Goal: Task Accomplishment & Management: Complete application form

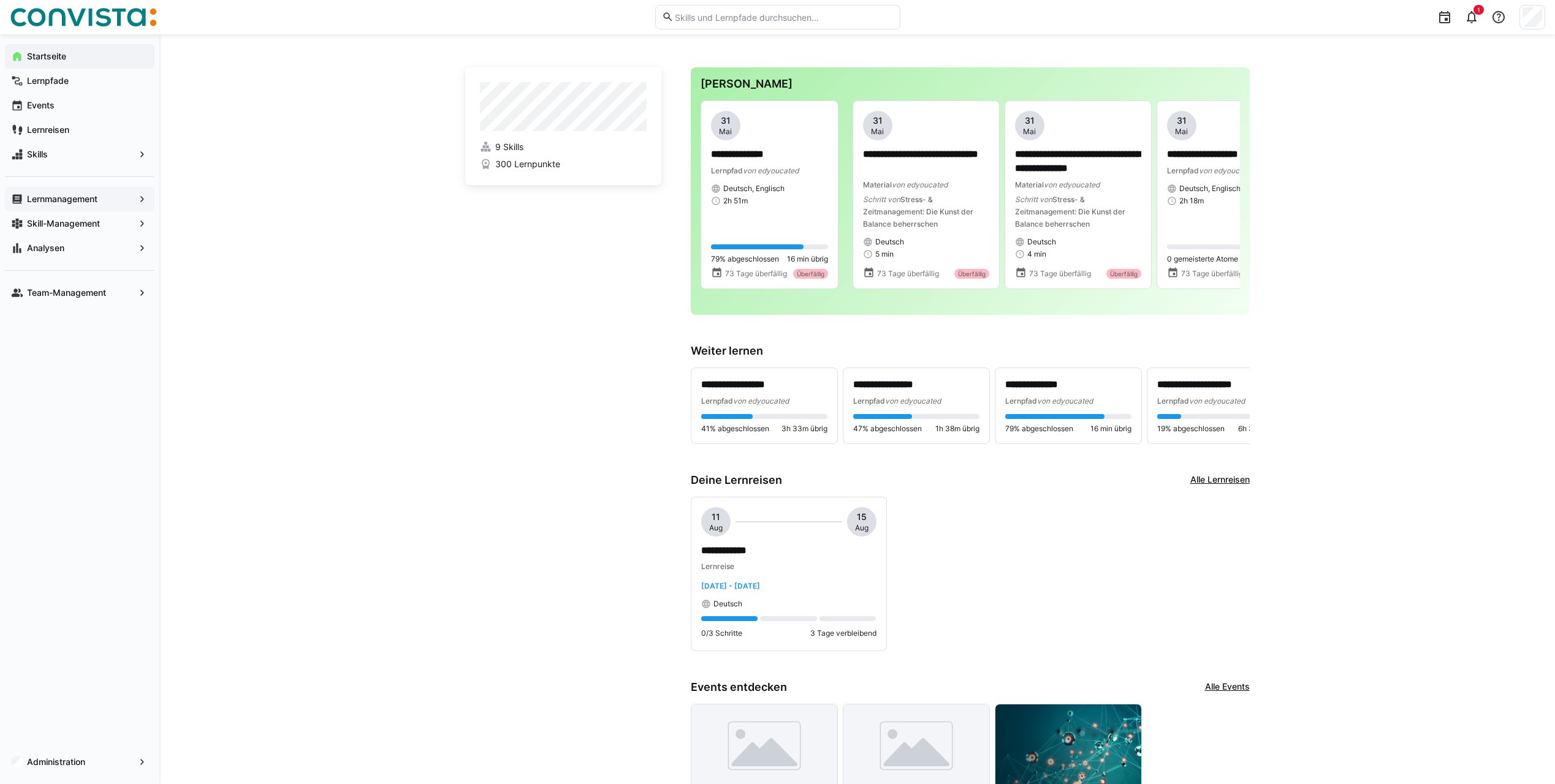
click at [73, 193] on span "Lernmanagement" at bounding box center [80, 199] width 109 height 12
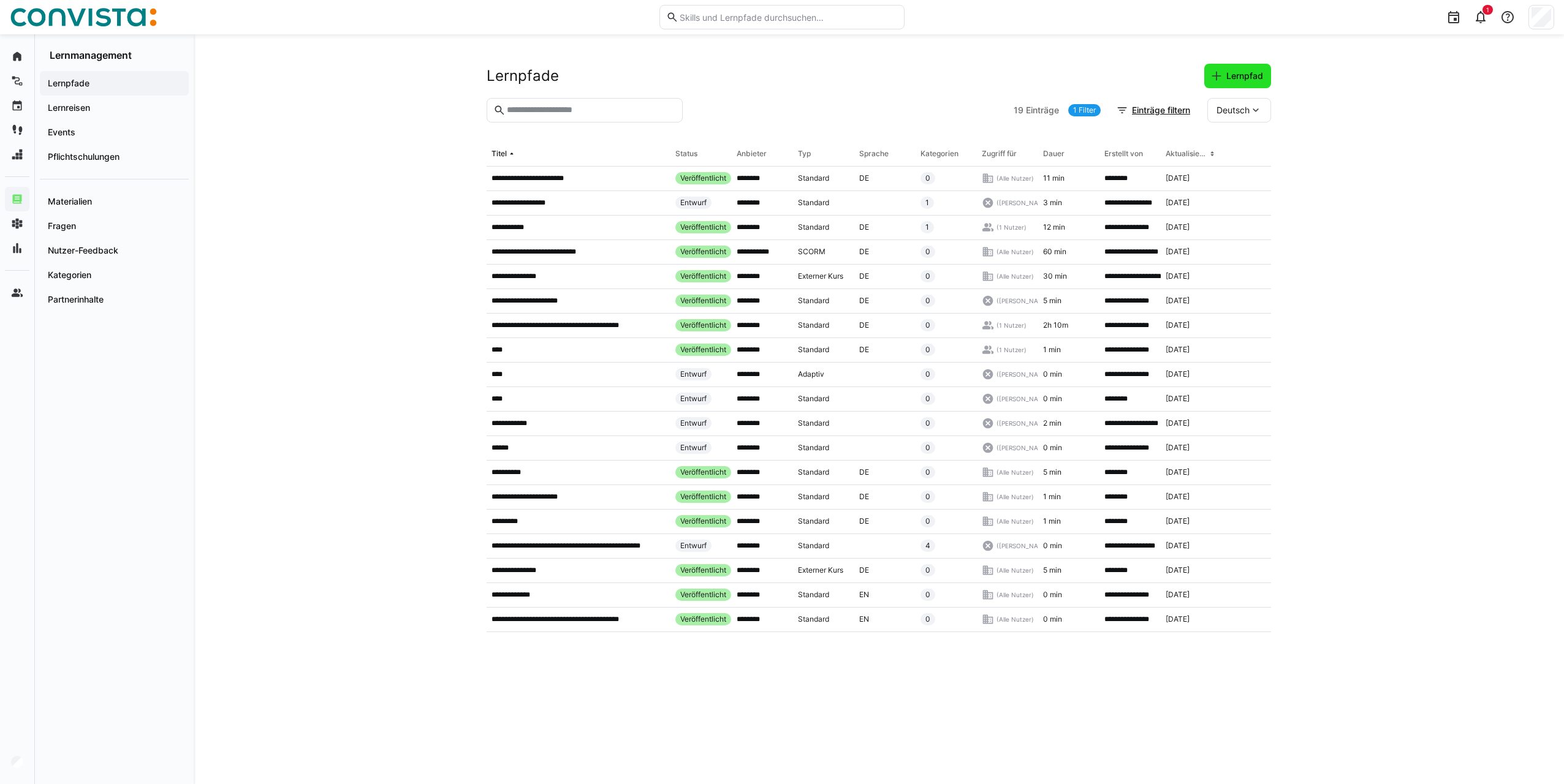
click at [1171, 80] on span "Lernpfad" at bounding box center [1237, 75] width 54 height 12
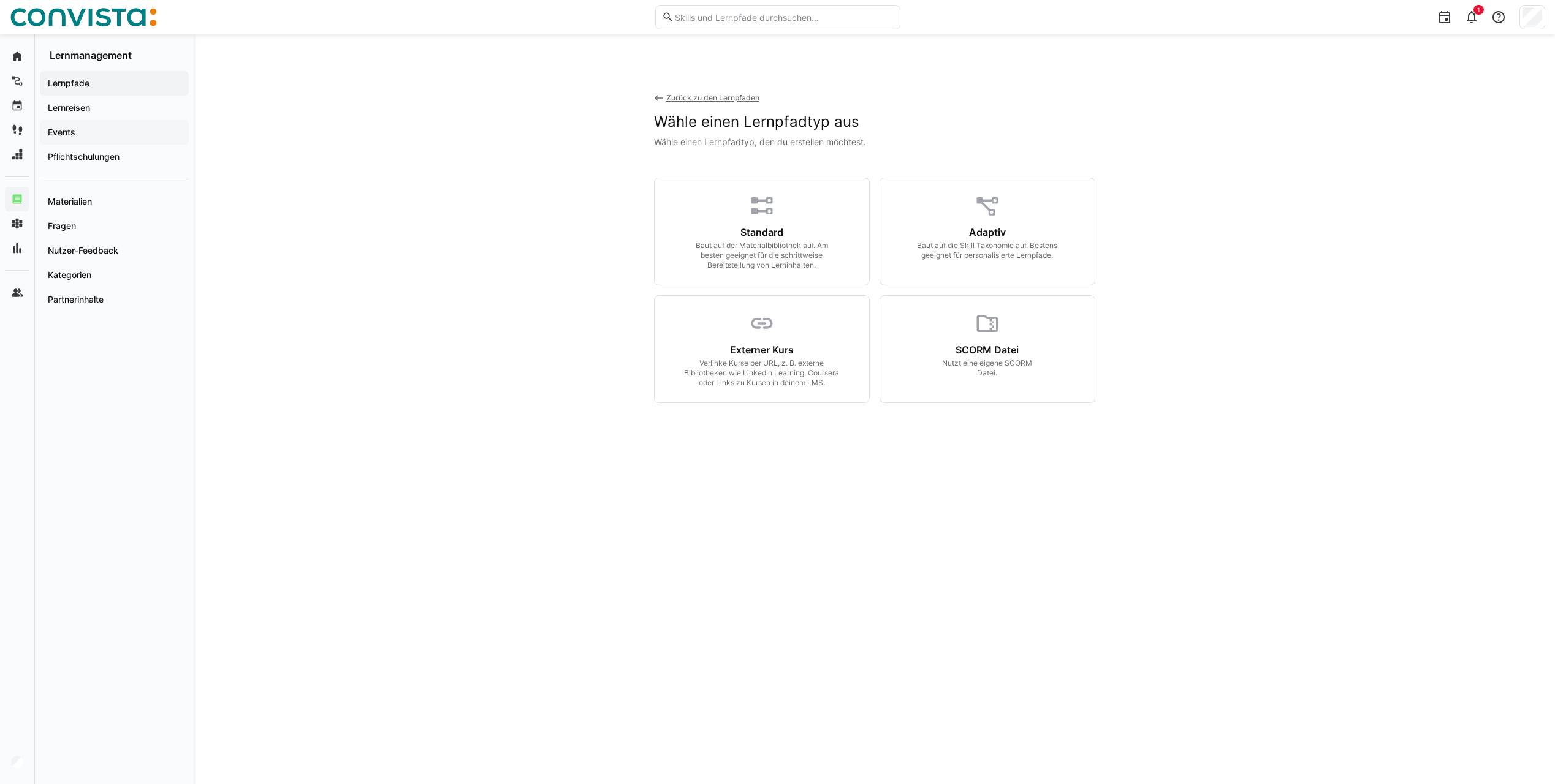
click at [0, 0] on app-navigation-label "Events" at bounding box center [0, 0] width 0 height 0
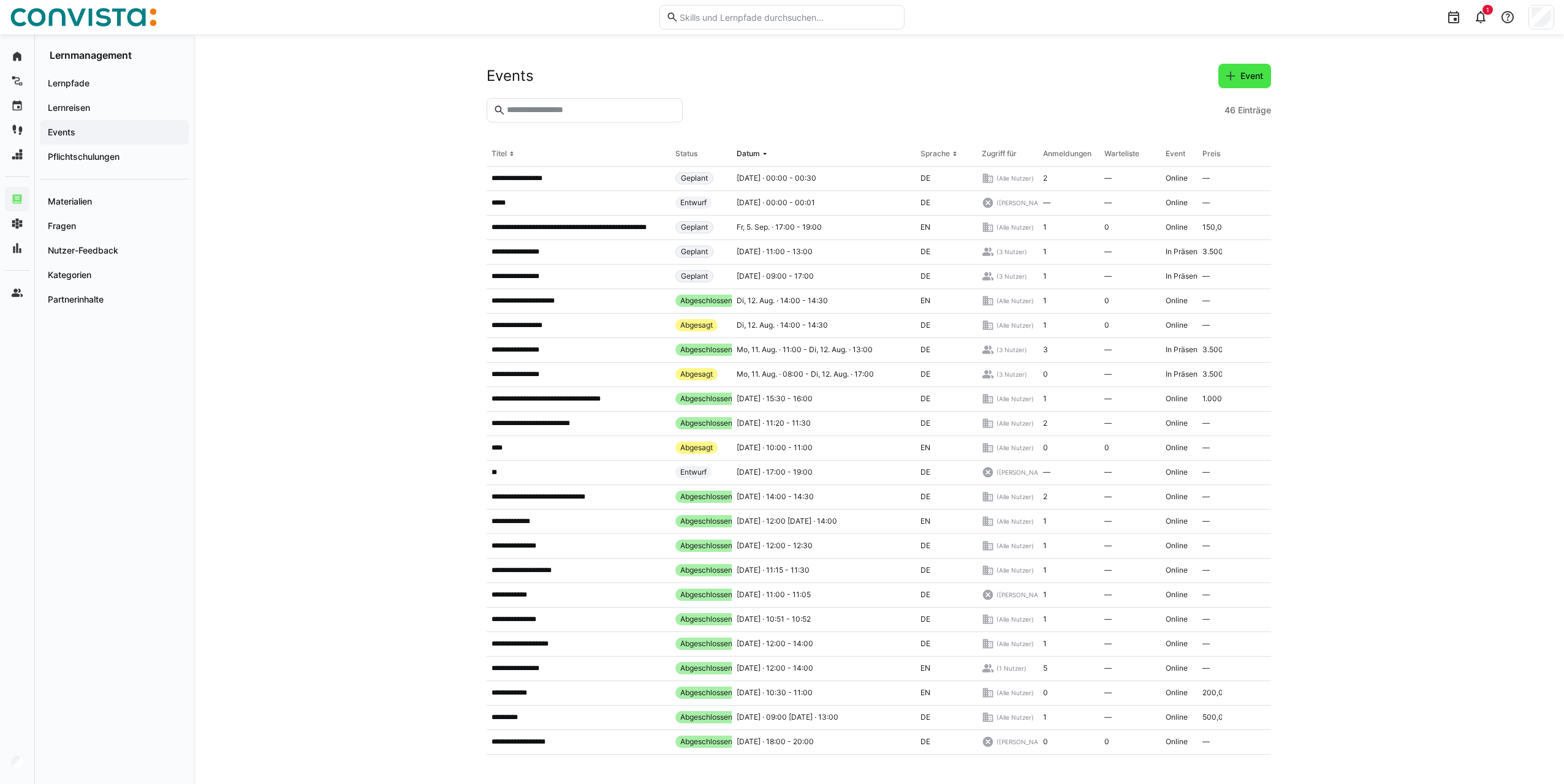
click at [1171, 78] on span "Event" at bounding box center [1252, 75] width 26 height 12
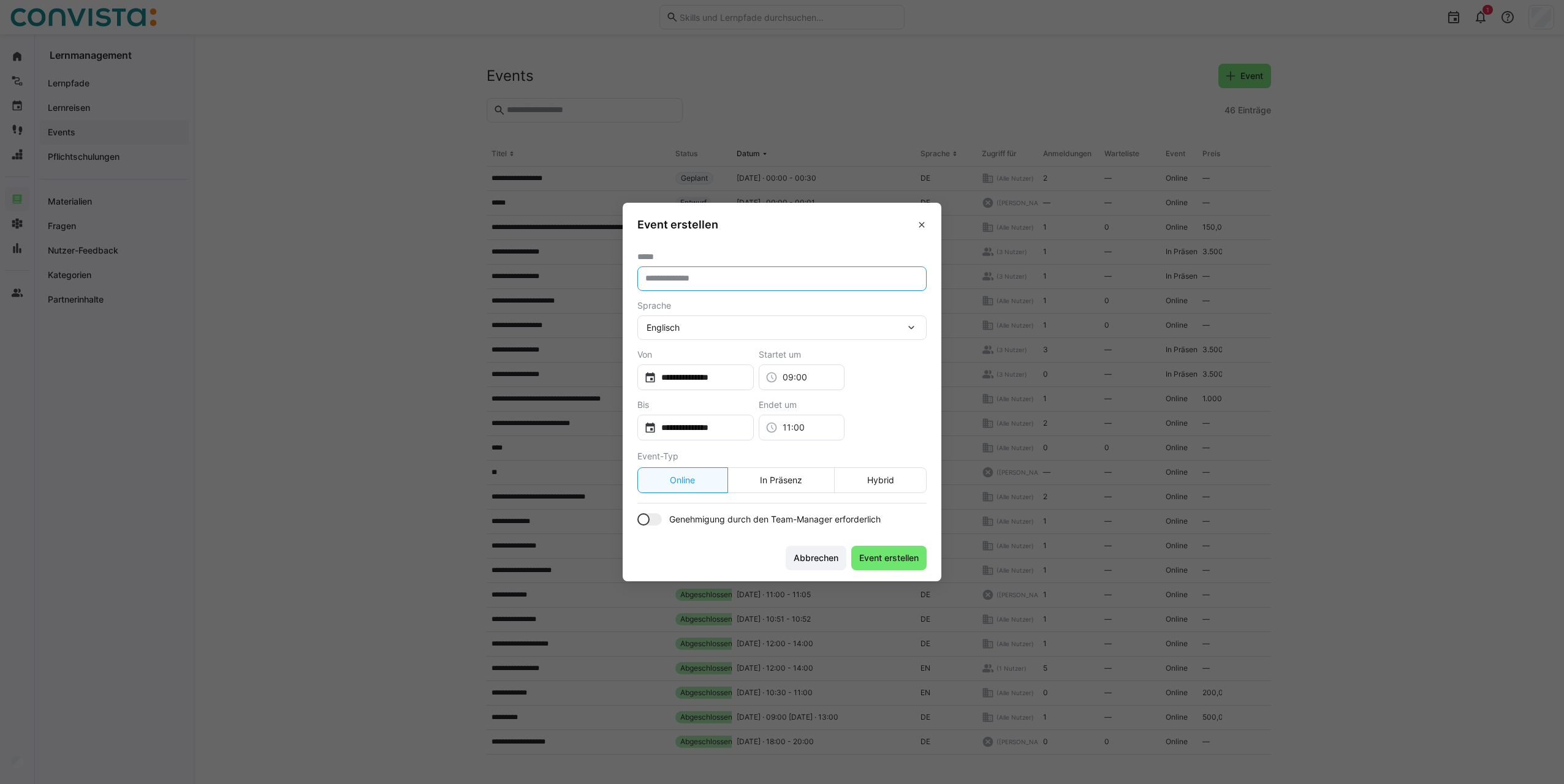
click at [697, 275] on input "text" at bounding box center [782, 278] width 275 height 11
type input "*******"
click at [704, 320] on div "Englisch" at bounding box center [781, 328] width 289 height 25
click at [688, 380] on div "Deutsch" at bounding box center [782, 385] width 270 height 12
click at [651, 520] on div at bounding box center [649, 520] width 25 height 12
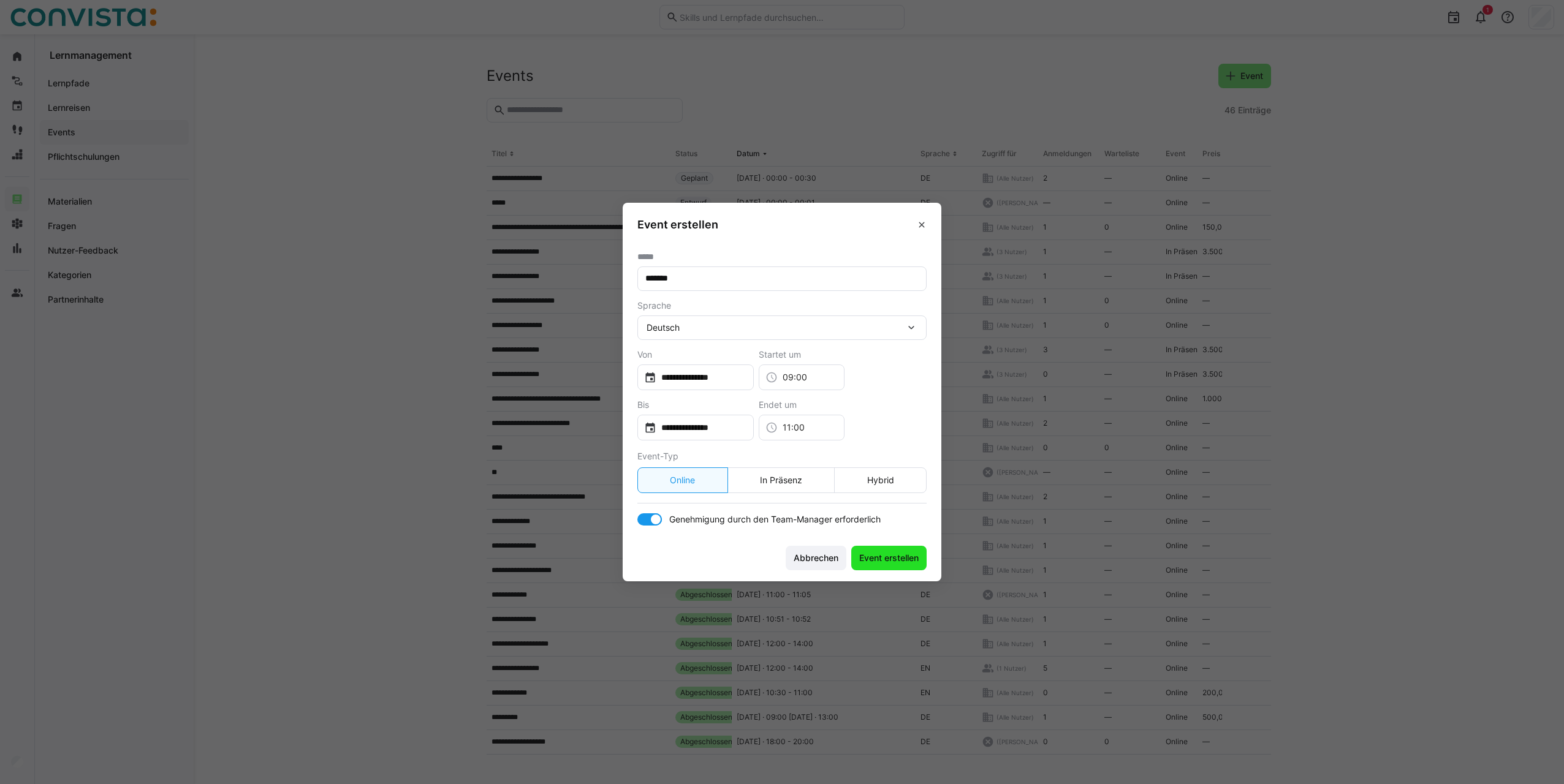
click at [882, 557] on span "Event erstellen" at bounding box center [889, 558] width 63 height 12
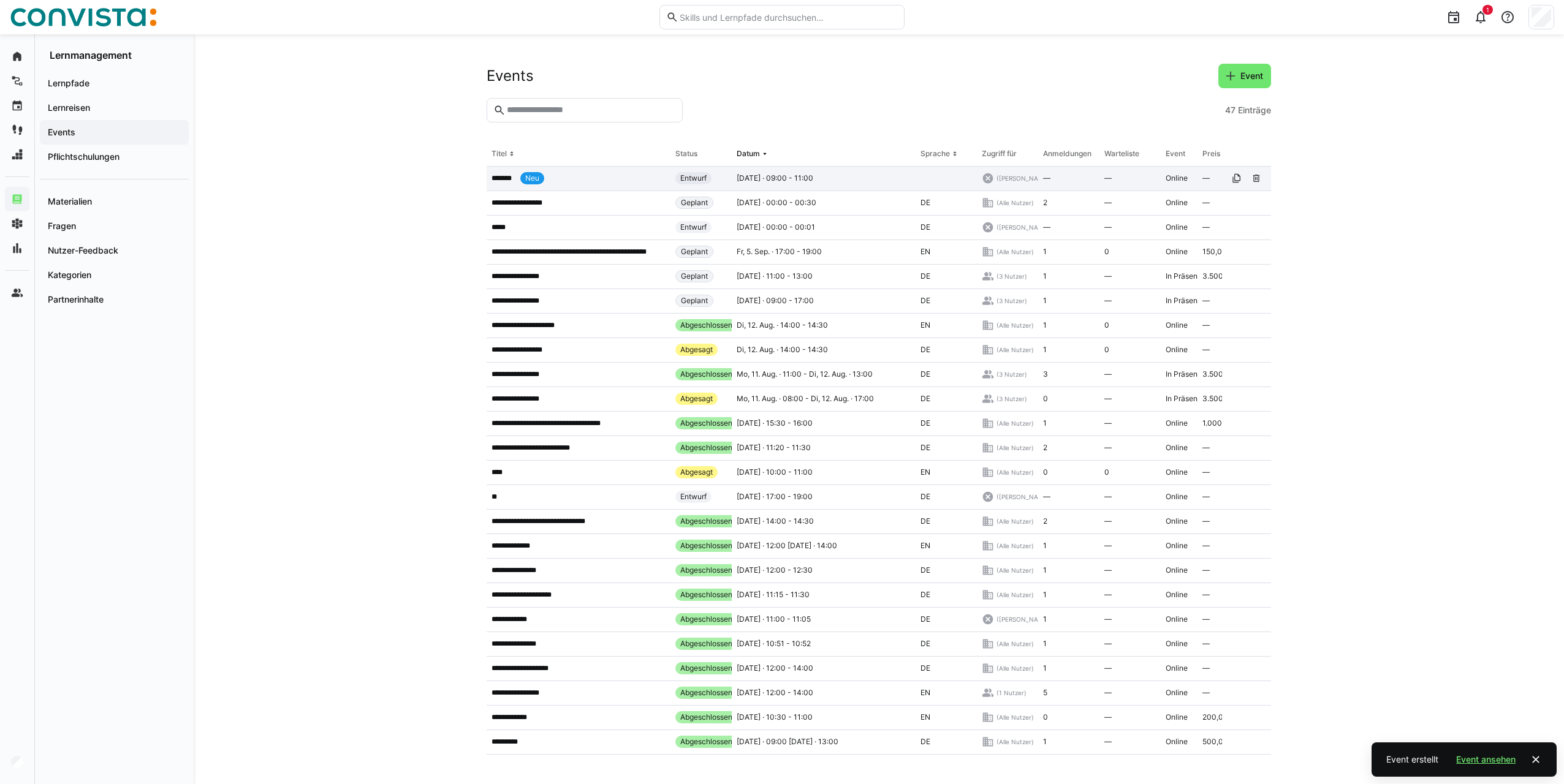
click at [583, 181] on app-table-first-column "******* Neu" at bounding box center [578, 178] width 174 height 12
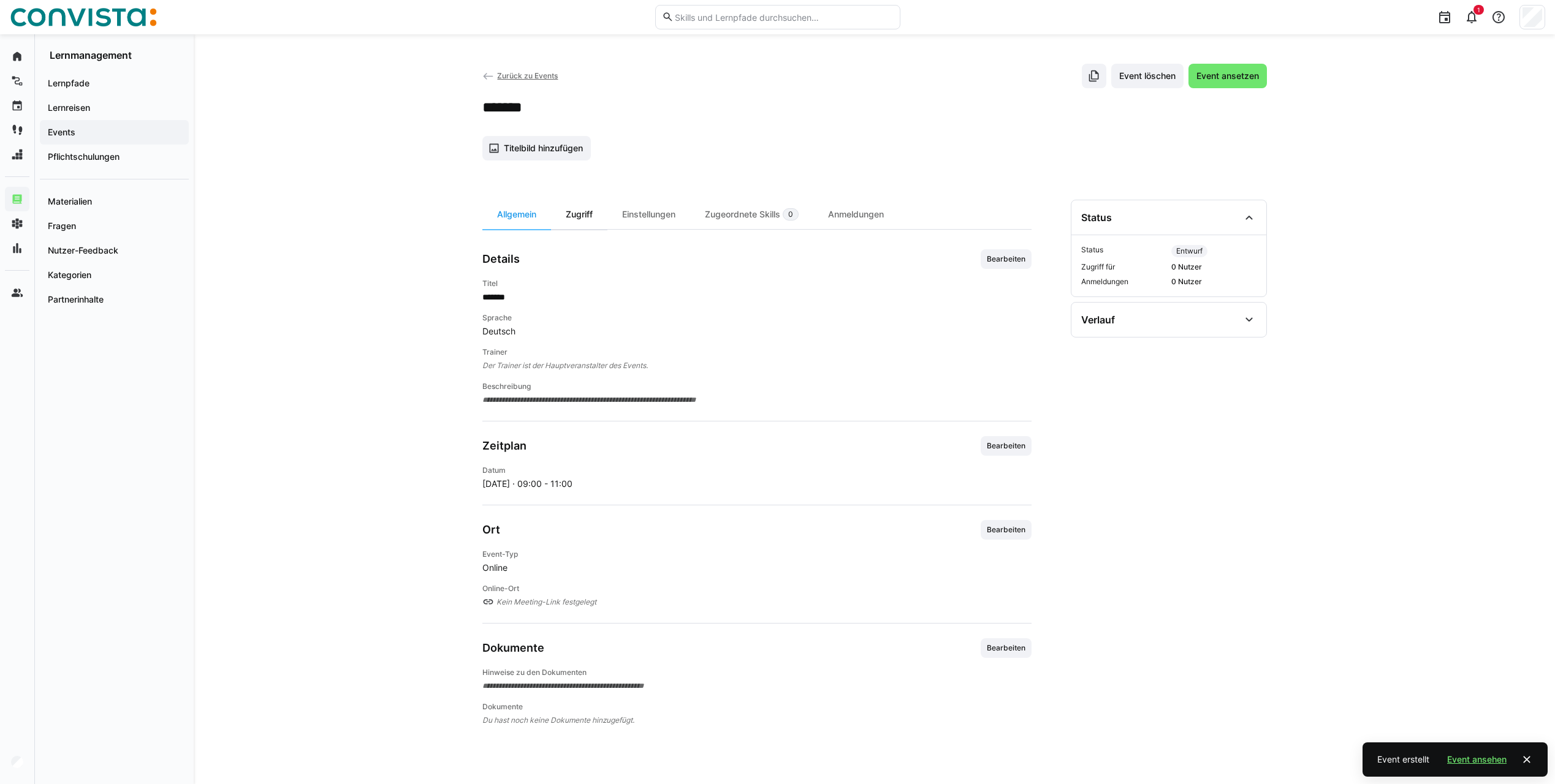
click at [592, 215] on div "Zugriff" at bounding box center [579, 214] width 57 height 30
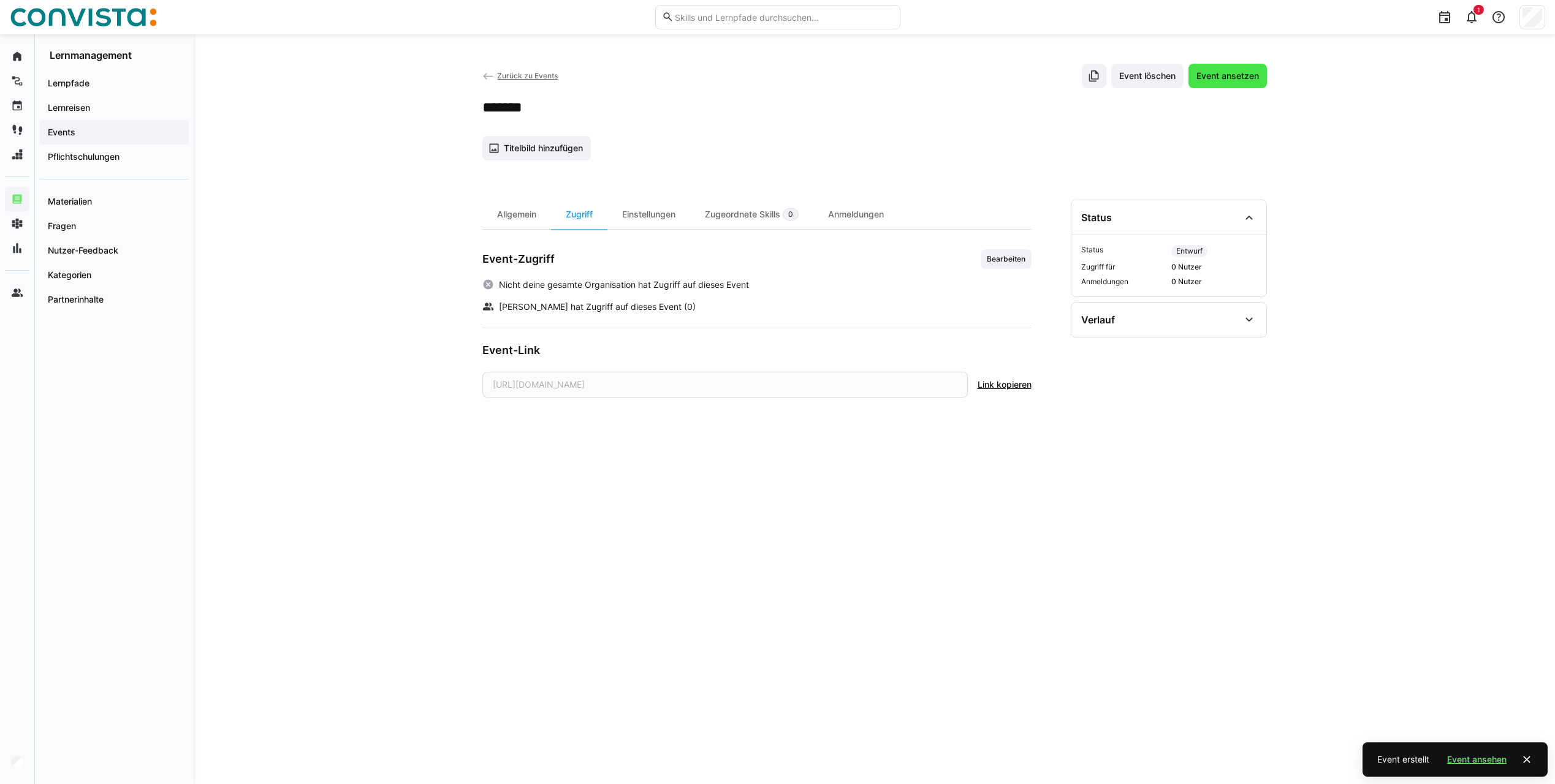
click at [1172, 78] on span "Event ansetzen" at bounding box center [1227, 75] width 66 height 12
click at [498, 75] on span "Zurück zu Events" at bounding box center [528, 75] width 61 height 9
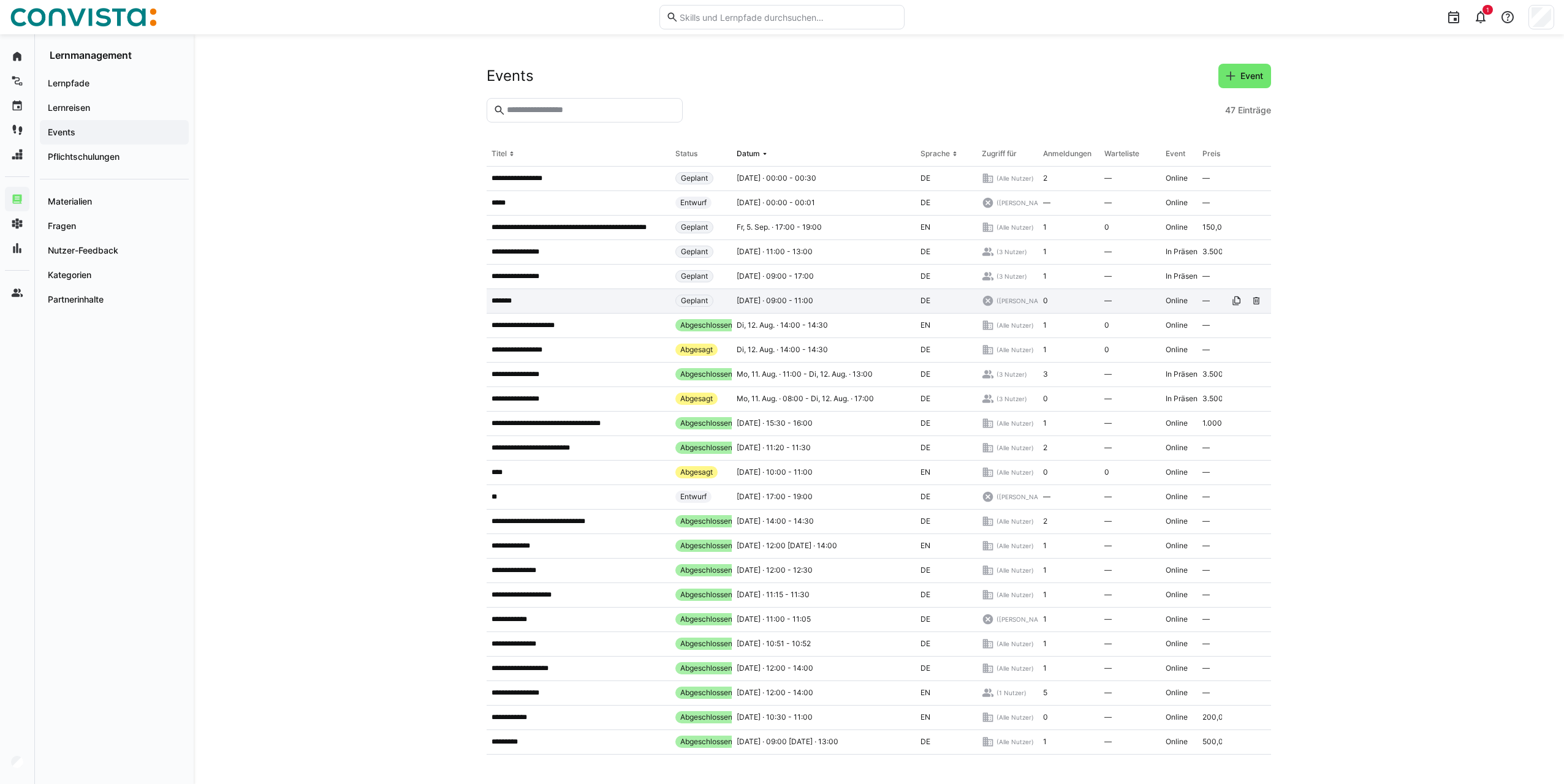
click at [553, 305] on app-table-first-column "*******" at bounding box center [578, 301] width 174 height 10
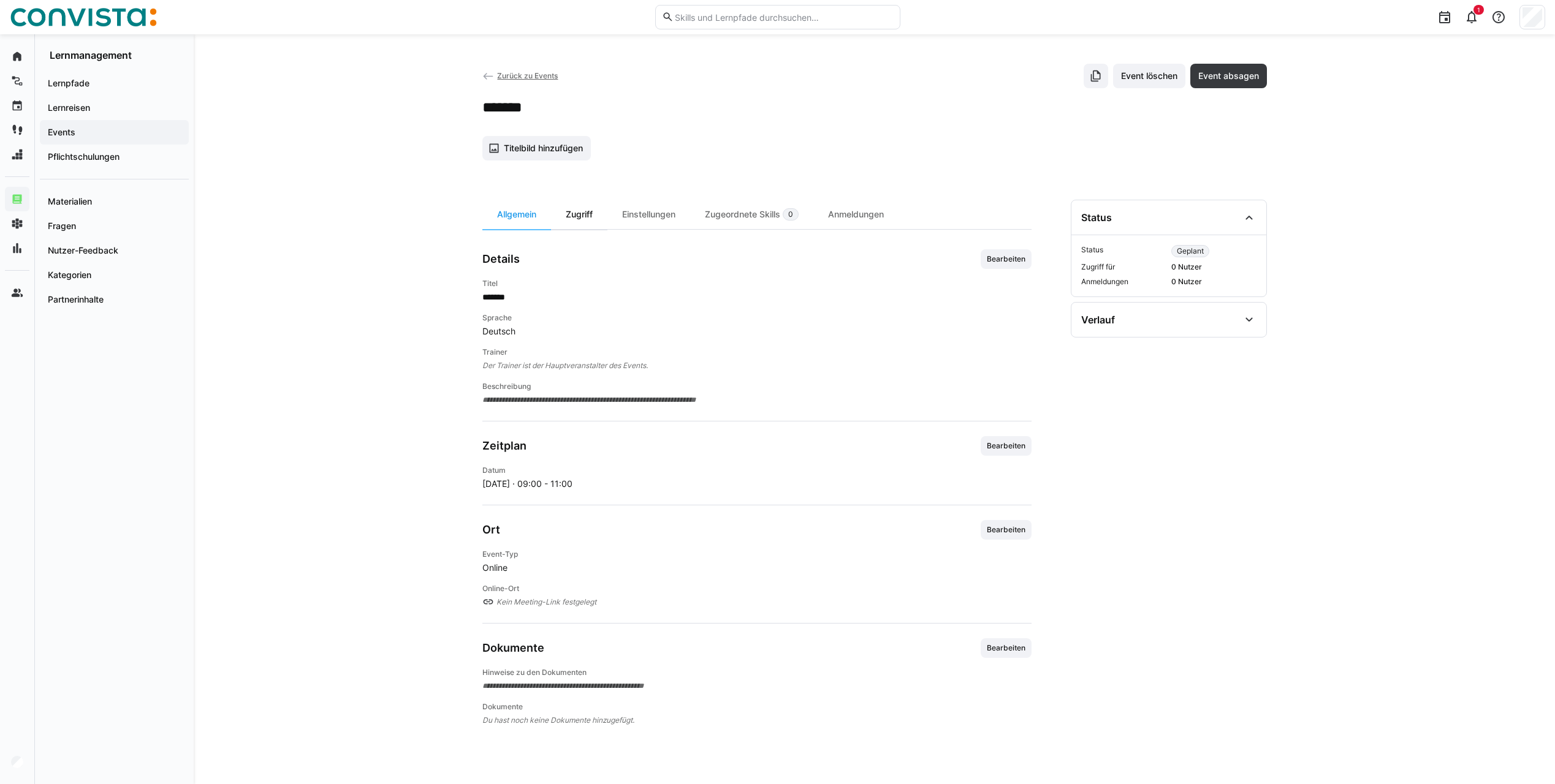
click at [578, 217] on div "Zugriff" at bounding box center [579, 214] width 57 height 30
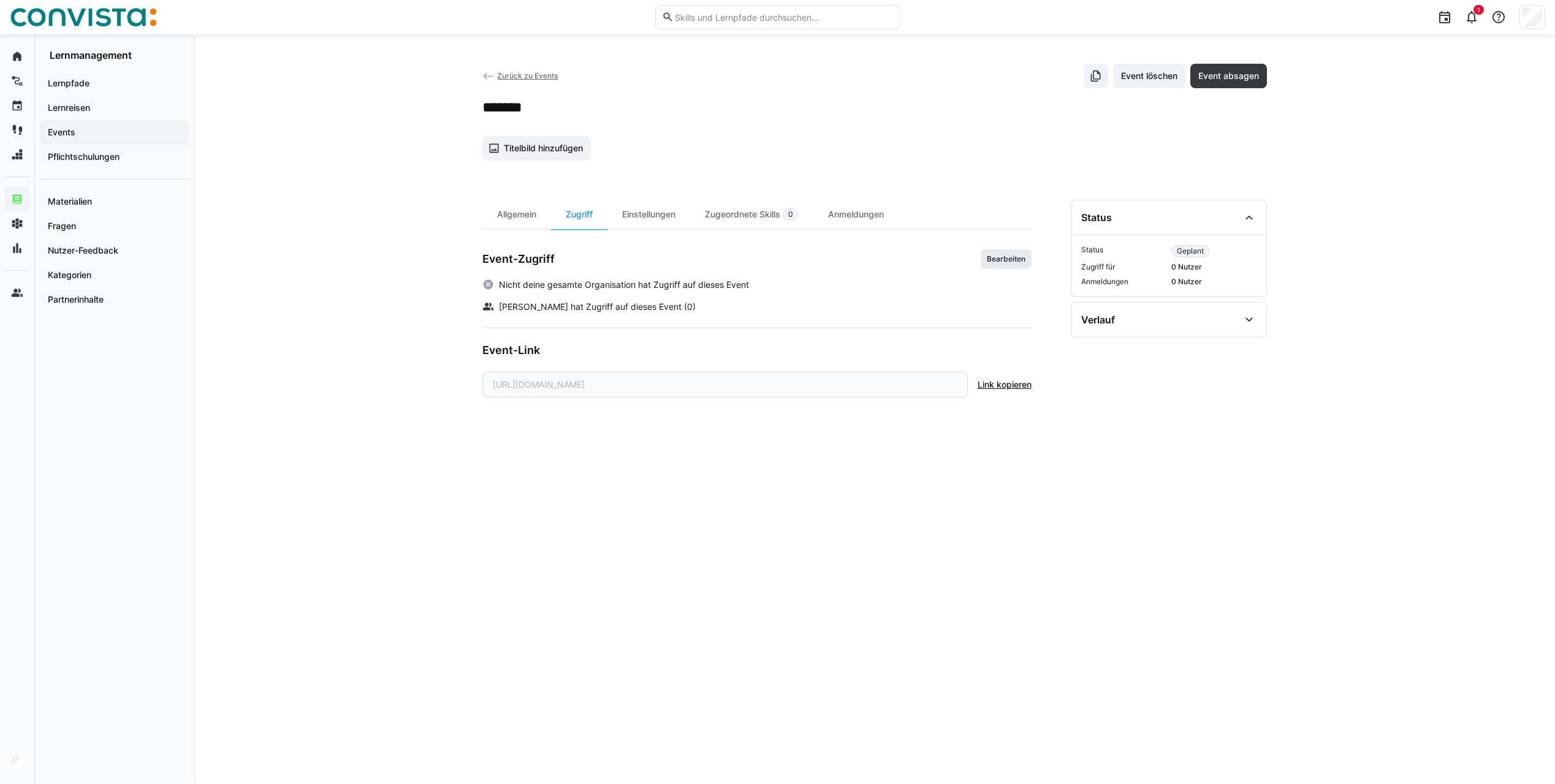
click at [997, 260] on span "Bearbeiten" at bounding box center [1006, 259] width 41 height 10
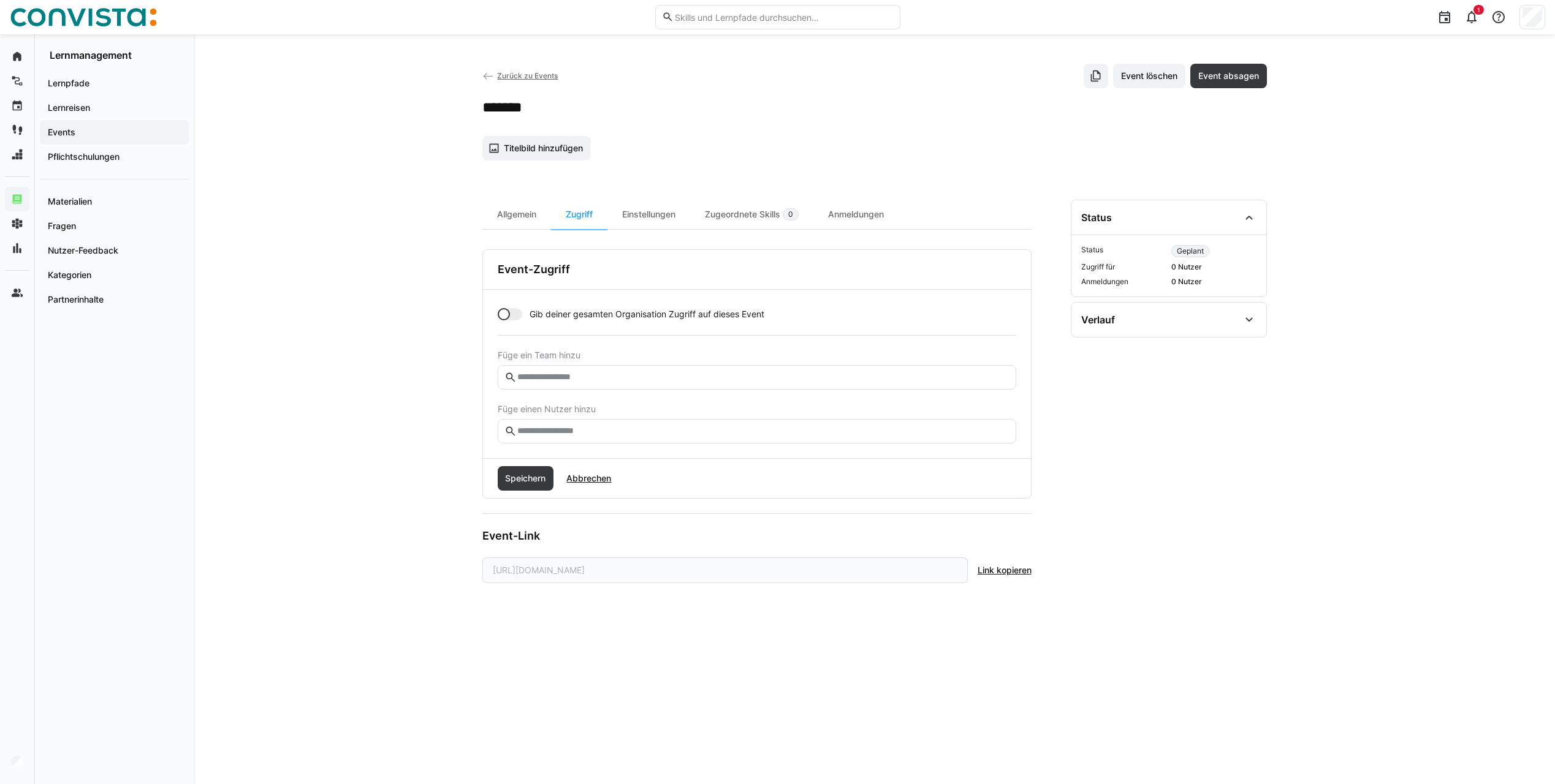
click at [515, 312] on div at bounding box center [510, 314] width 25 height 12
click at [526, 480] on span "Speichern" at bounding box center [525, 478] width 44 height 12
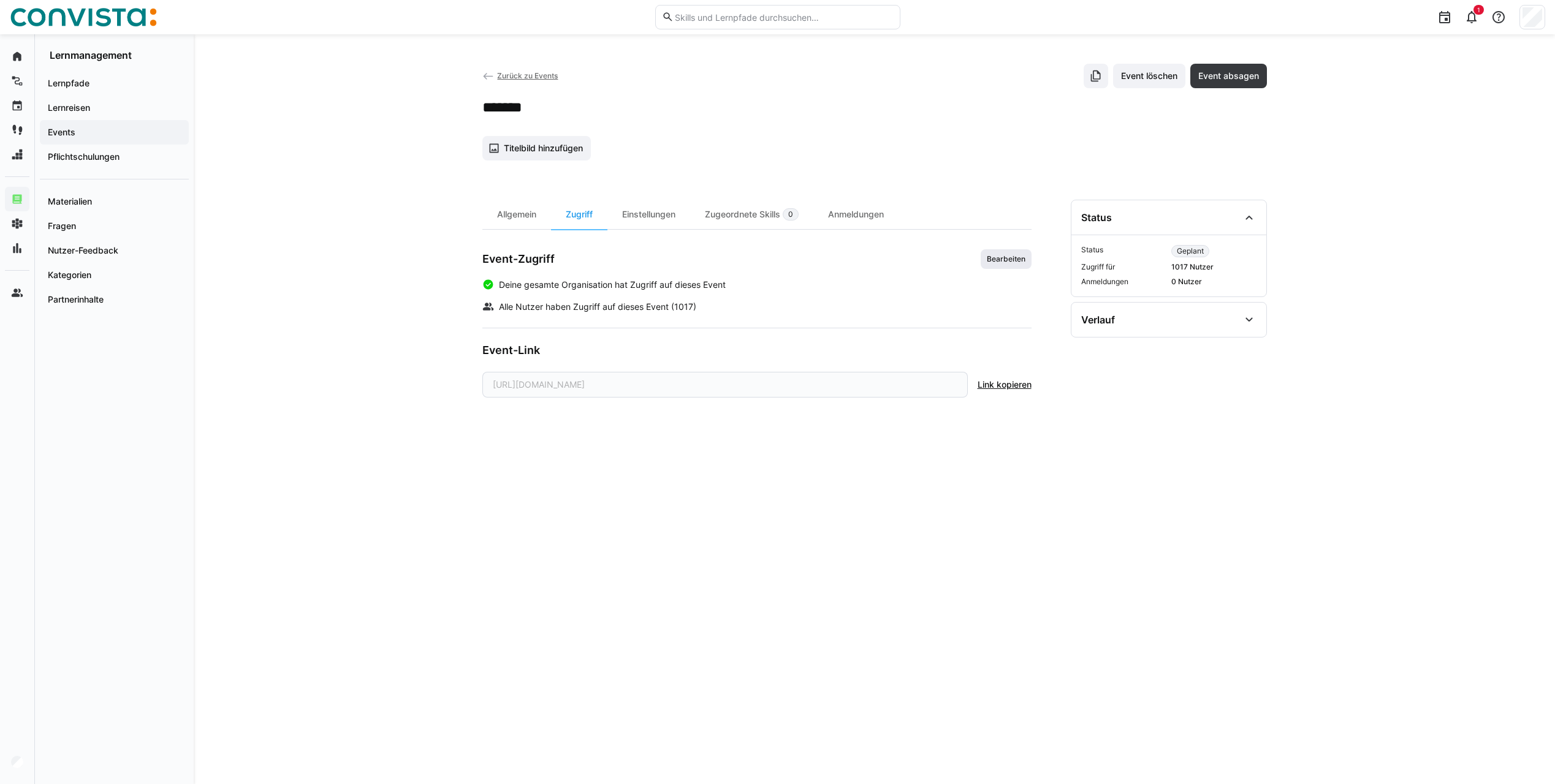
click at [1006, 257] on span "Bearbeiten" at bounding box center [1006, 259] width 41 height 10
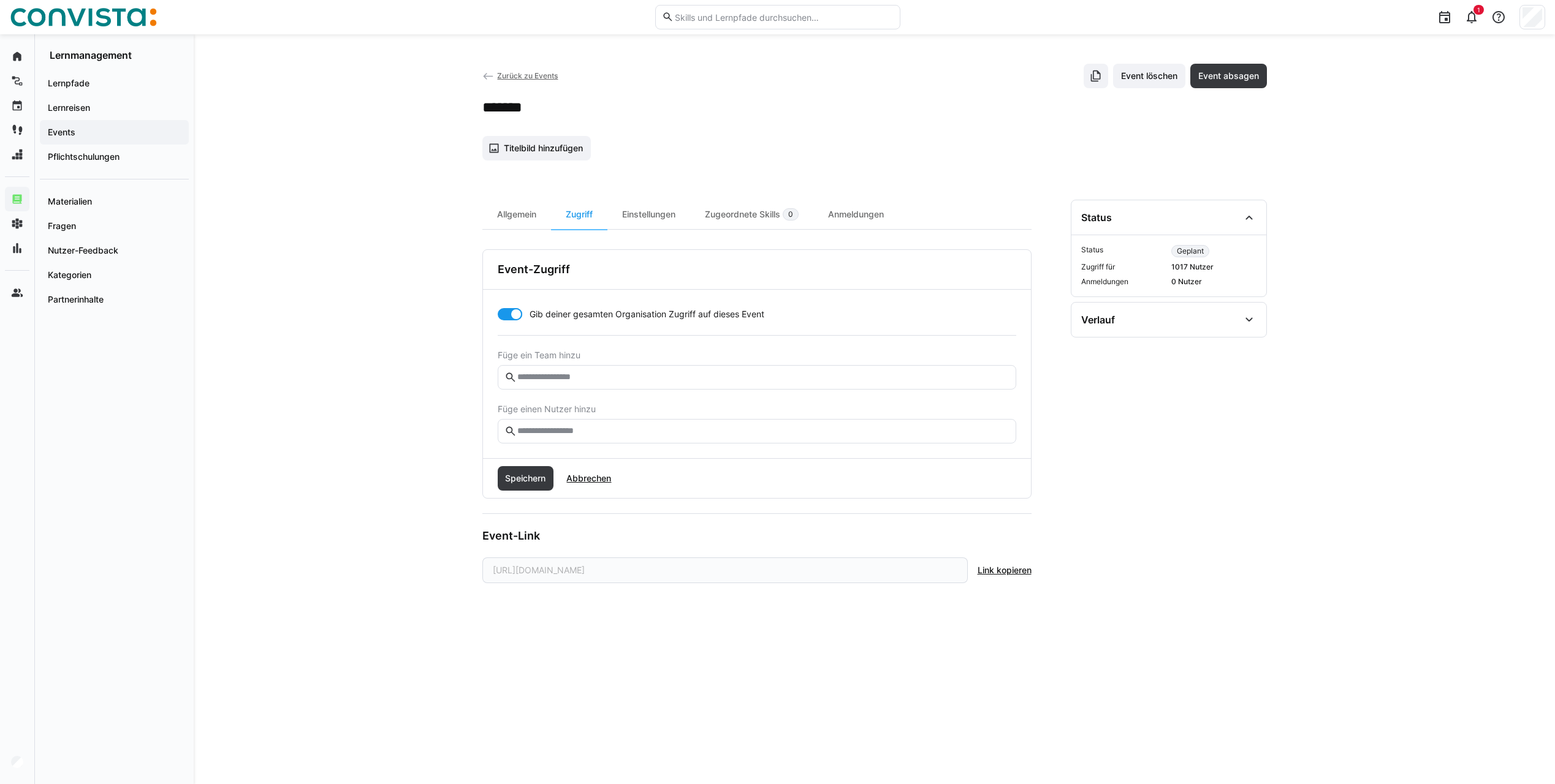
click at [504, 312] on div at bounding box center [510, 314] width 25 height 12
click at [535, 485] on span "Speichern" at bounding box center [526, 478] width 57 height 25
click at [518, 219] on div "Allgemein" at bounding box center [516, 214] width 69 height 30
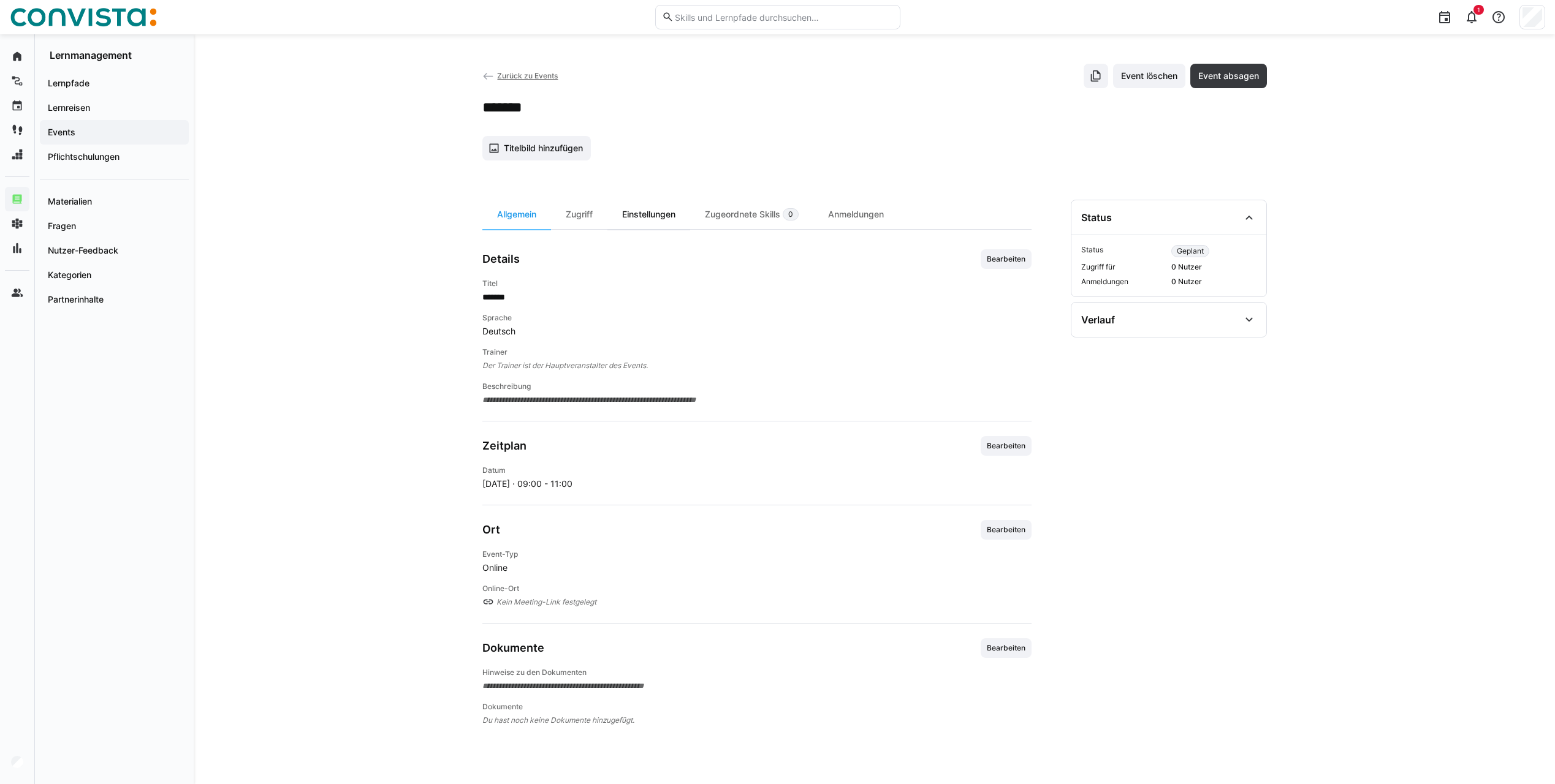
click at [650, 220] on div "Einstellungen" at bounding box center [649, 214] width 83 height 30
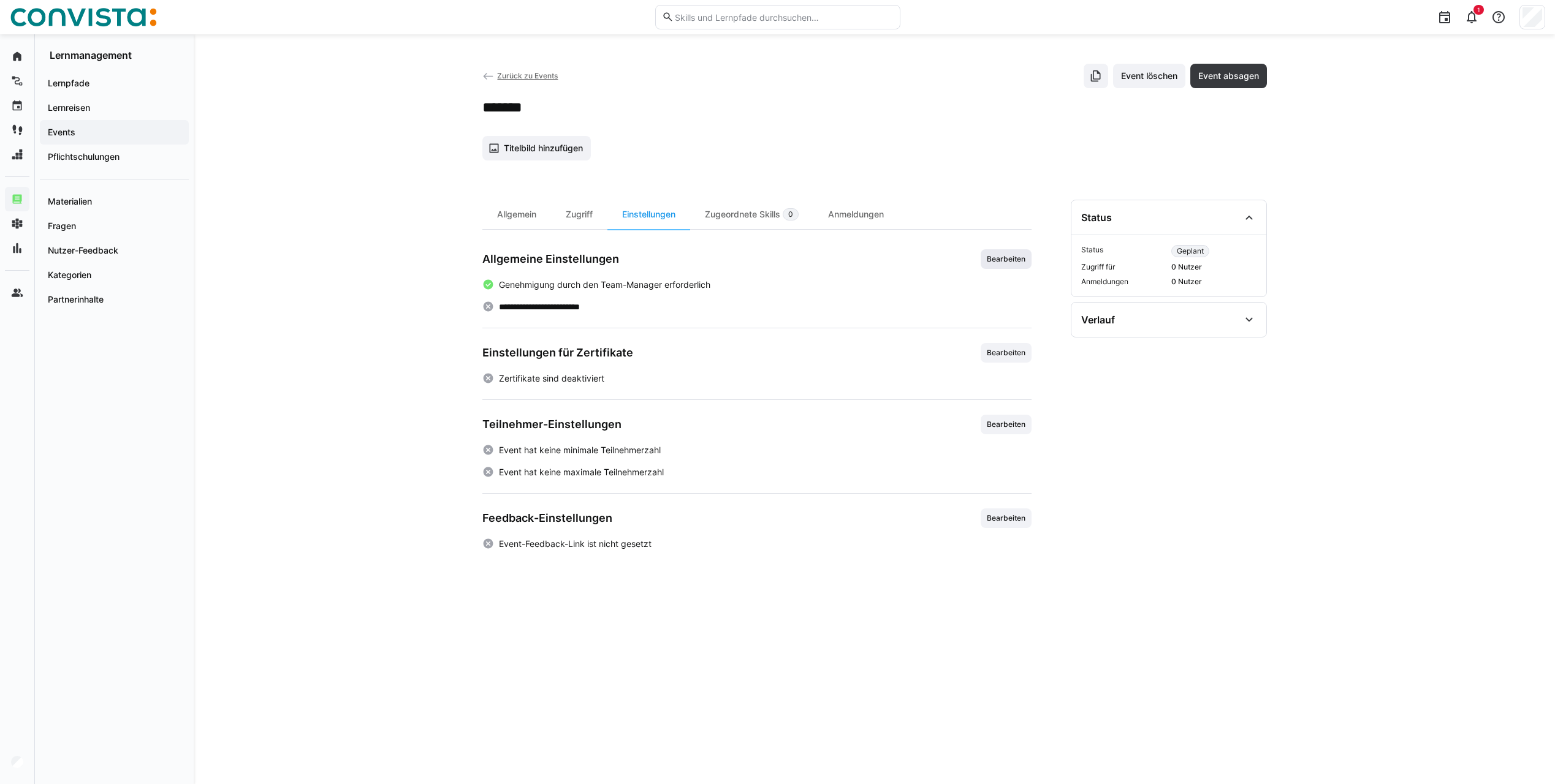
click at [1003, 257] on span "Bearbeiten" at bounding box center [1006, 259] width 41 height 10
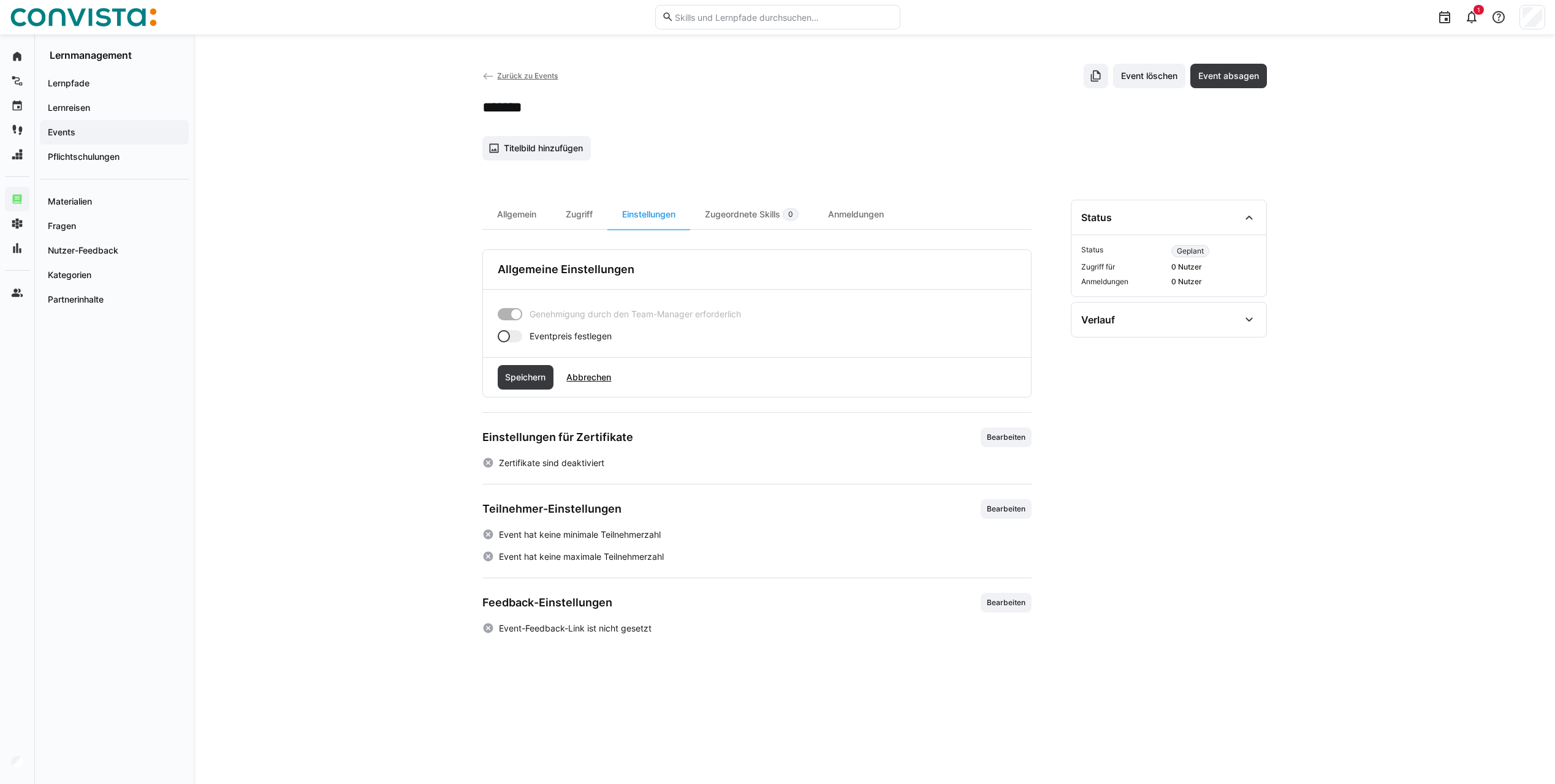
click at [516, 335] on div at bounding box center [510, 336] width 25 height 12
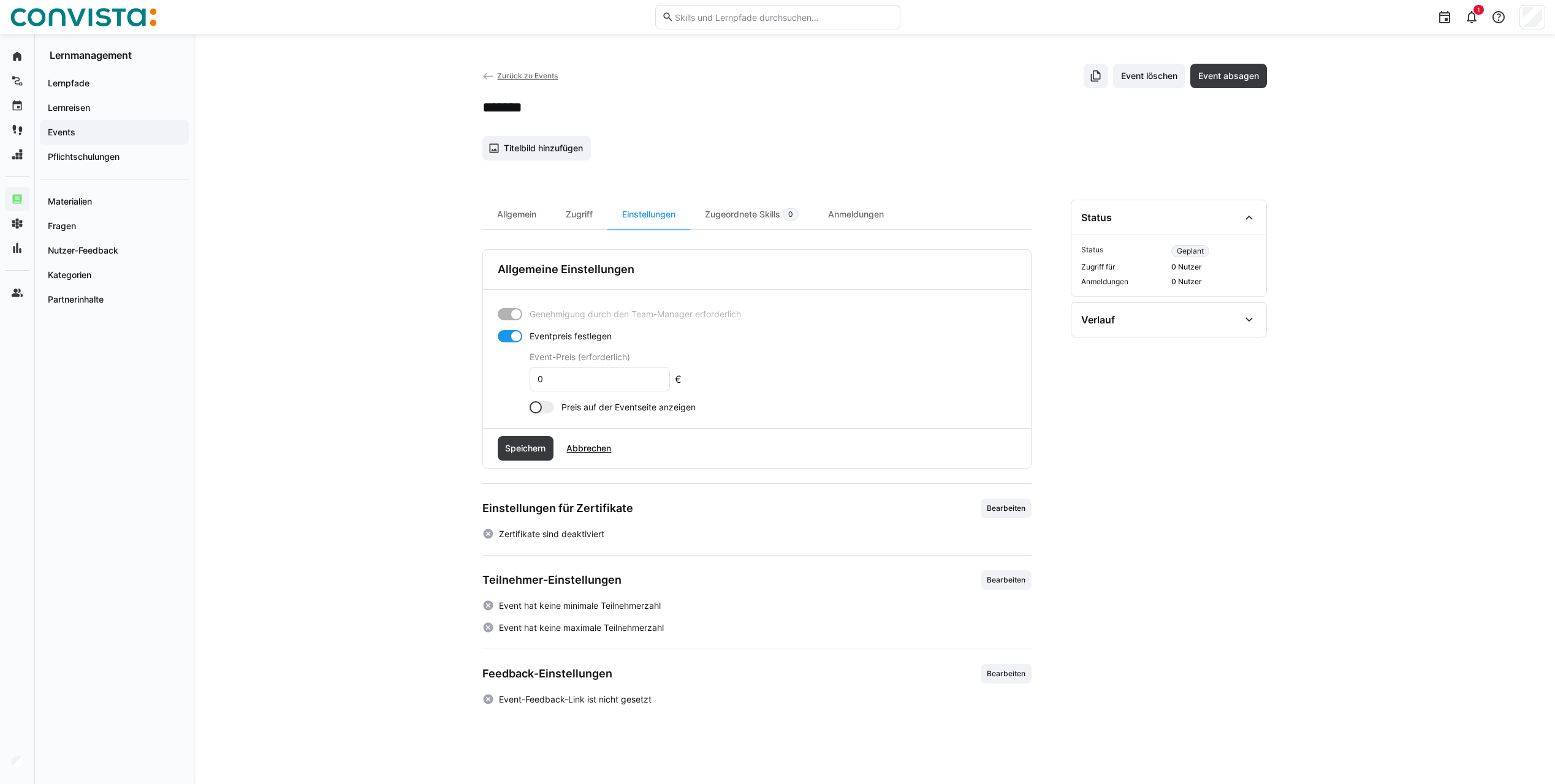
click at [507, 336] on div at bounding box center [510, 336] width 25 height 12
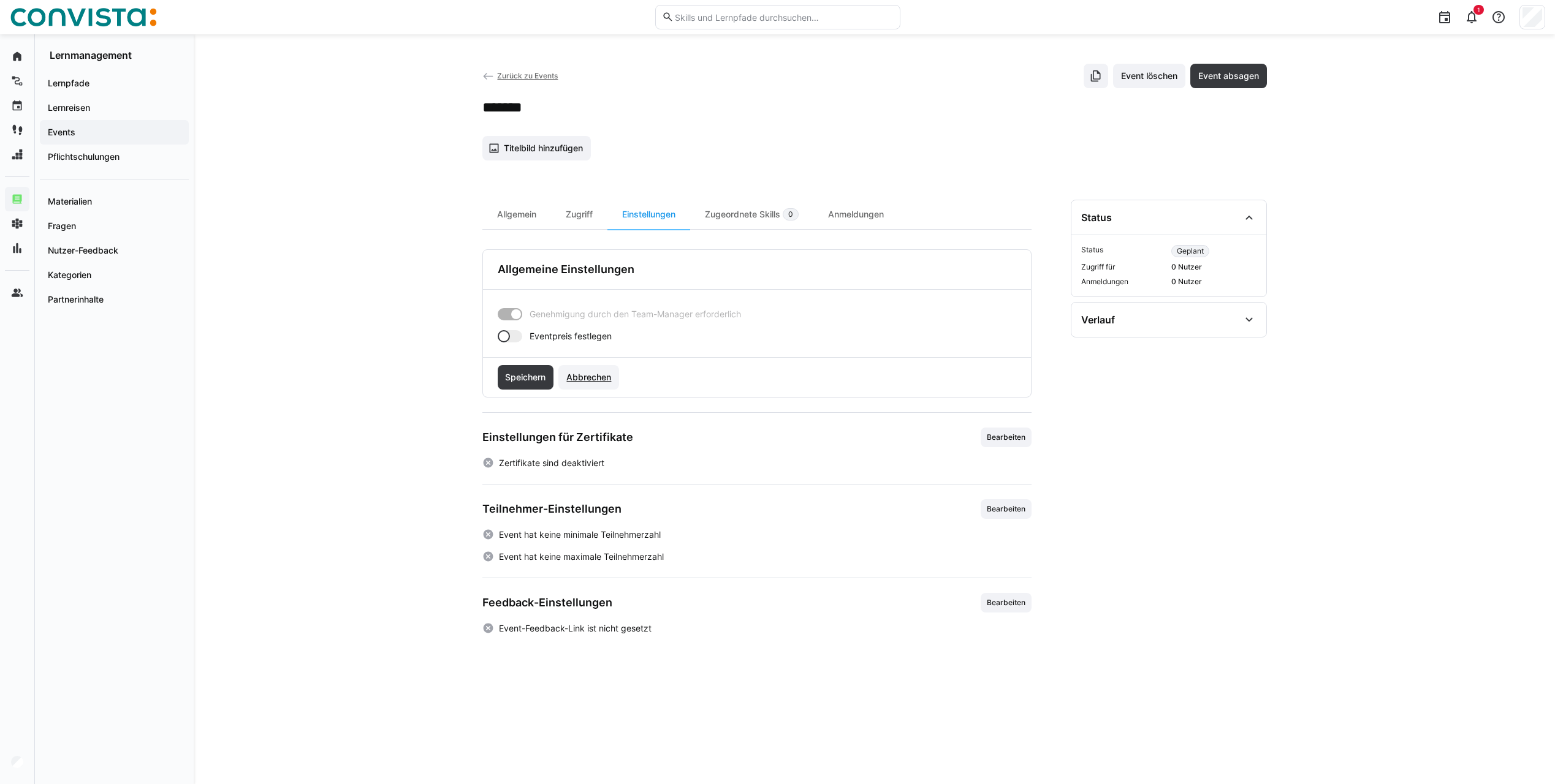
click at [590, 382] on span "Abbrechen" at bounding box center [589, 377] width 49 height 12
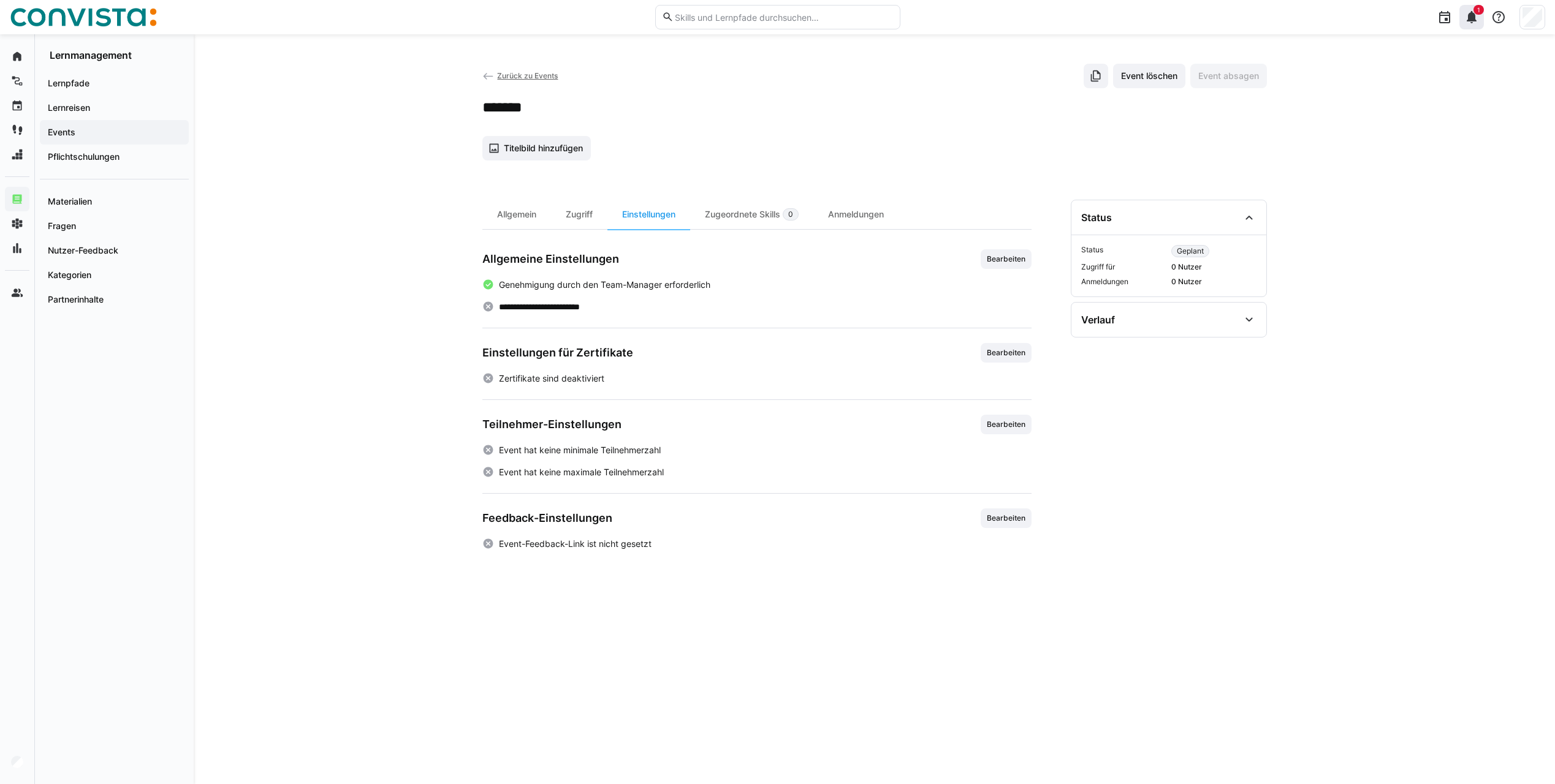
click at [1172, 14] on eds-icon at bounding box center [1472, 17] width 14 height 14
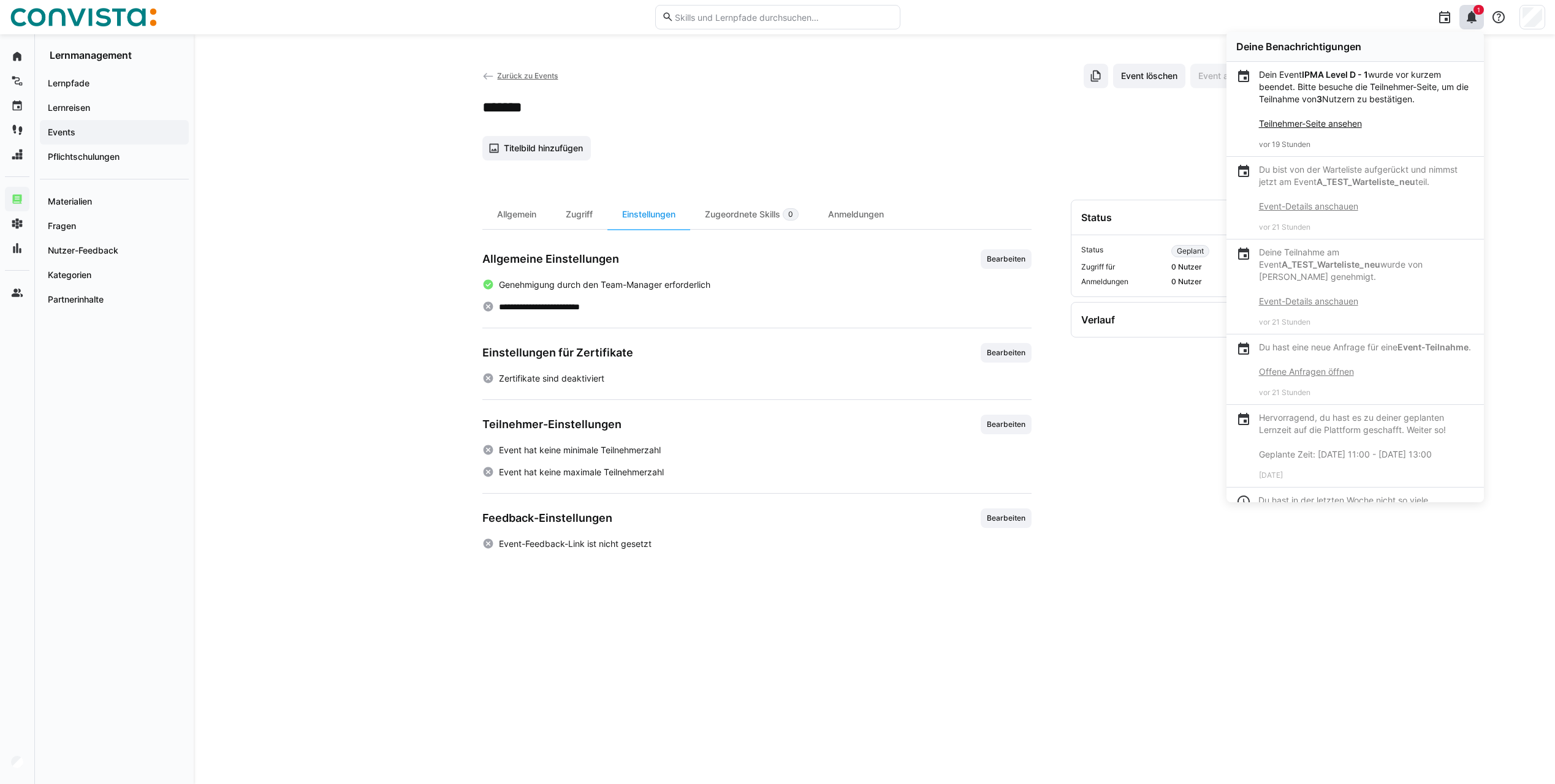
click at [705, 125] on app-details-header "Zurück zu Events Event löschen Event absagen ******* Titelbild hinzufügen" at bounding box center [874, 112] width 784 height 97
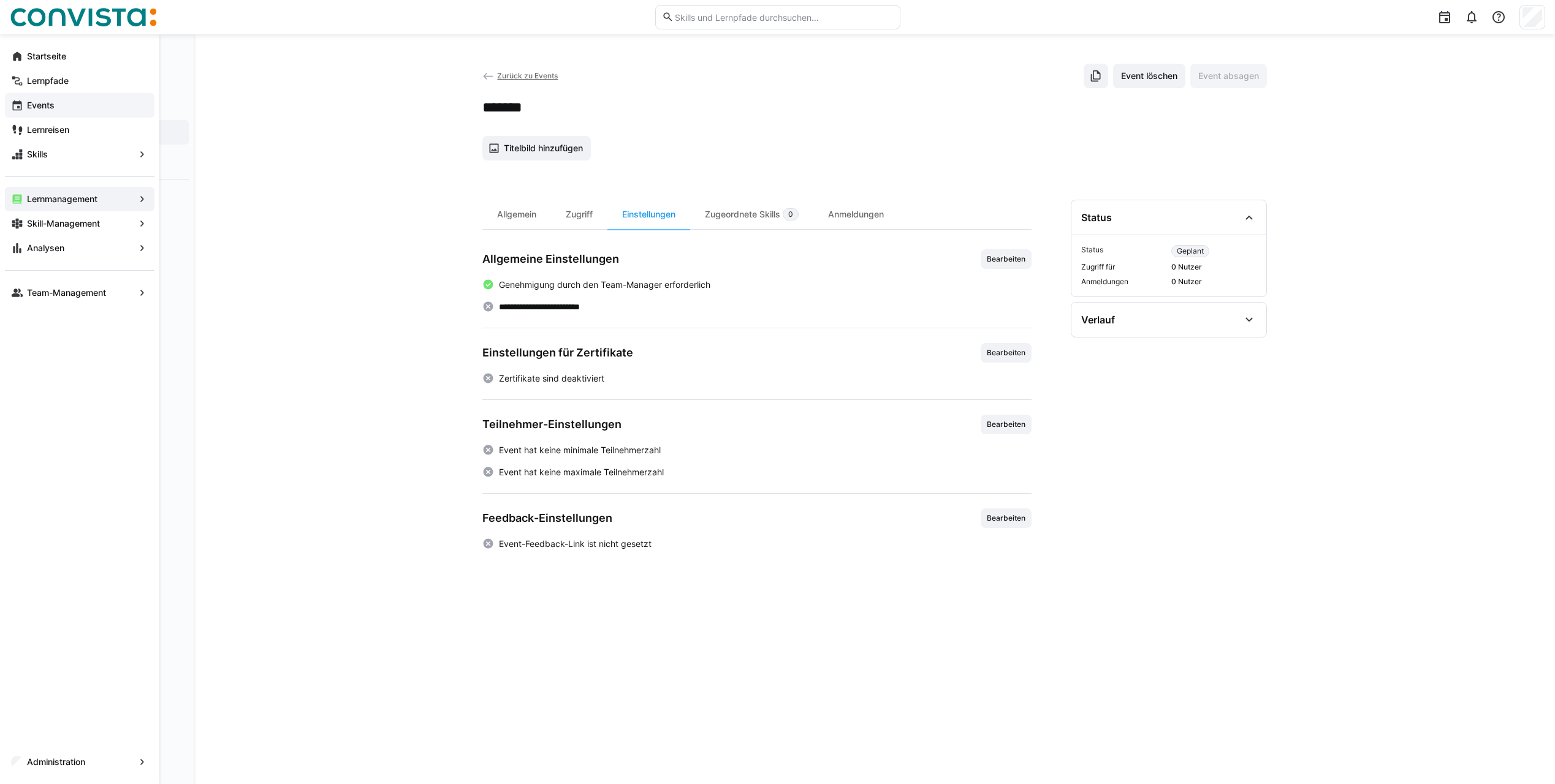
click at [38, 109] on span "Events" at bounding box center [87, 105] width 123 height 12
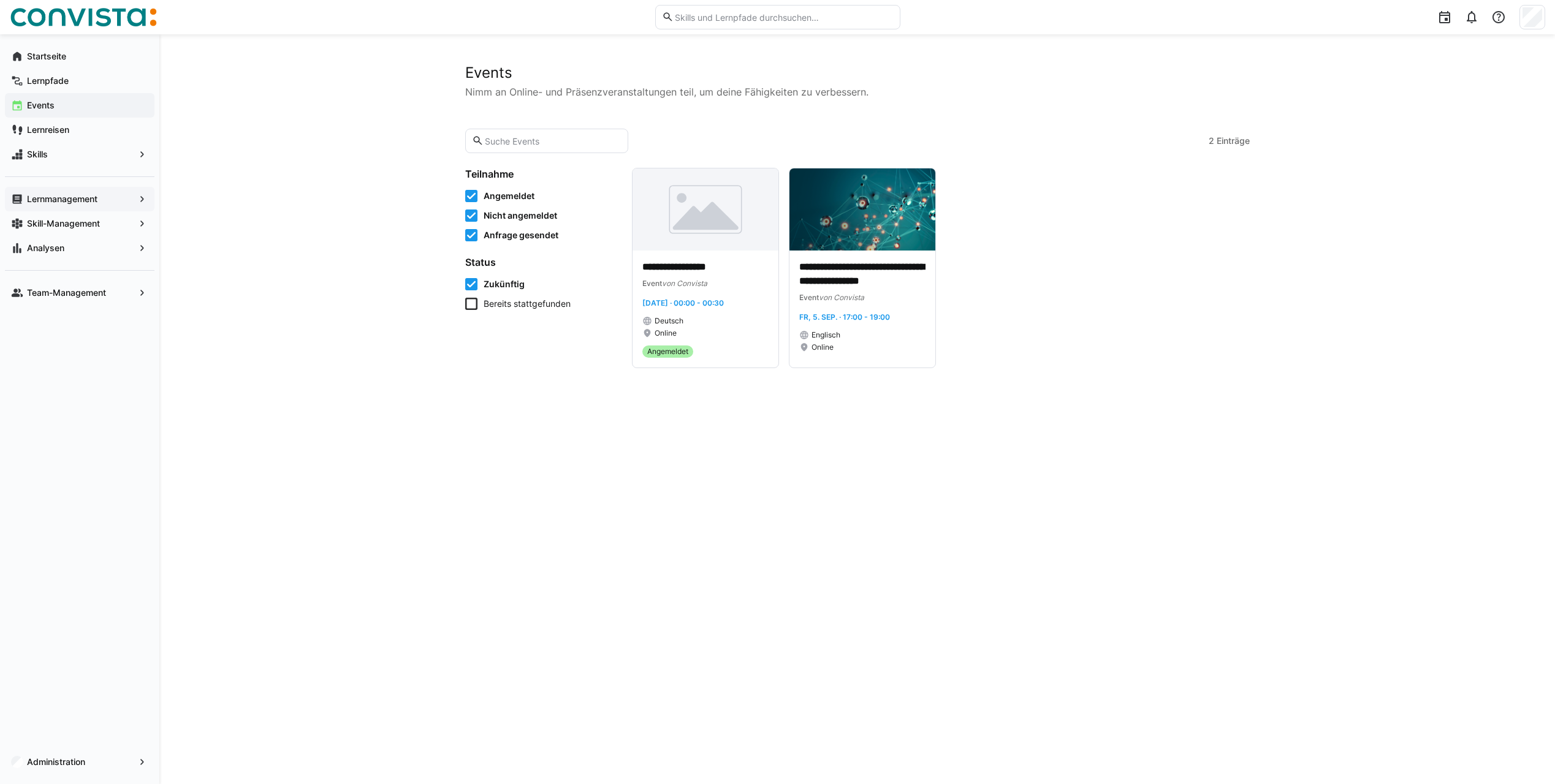
click at [0, 0] on app-navigation-label "Lernmanagement" at bounding box center [0, 0] width 0 height 0
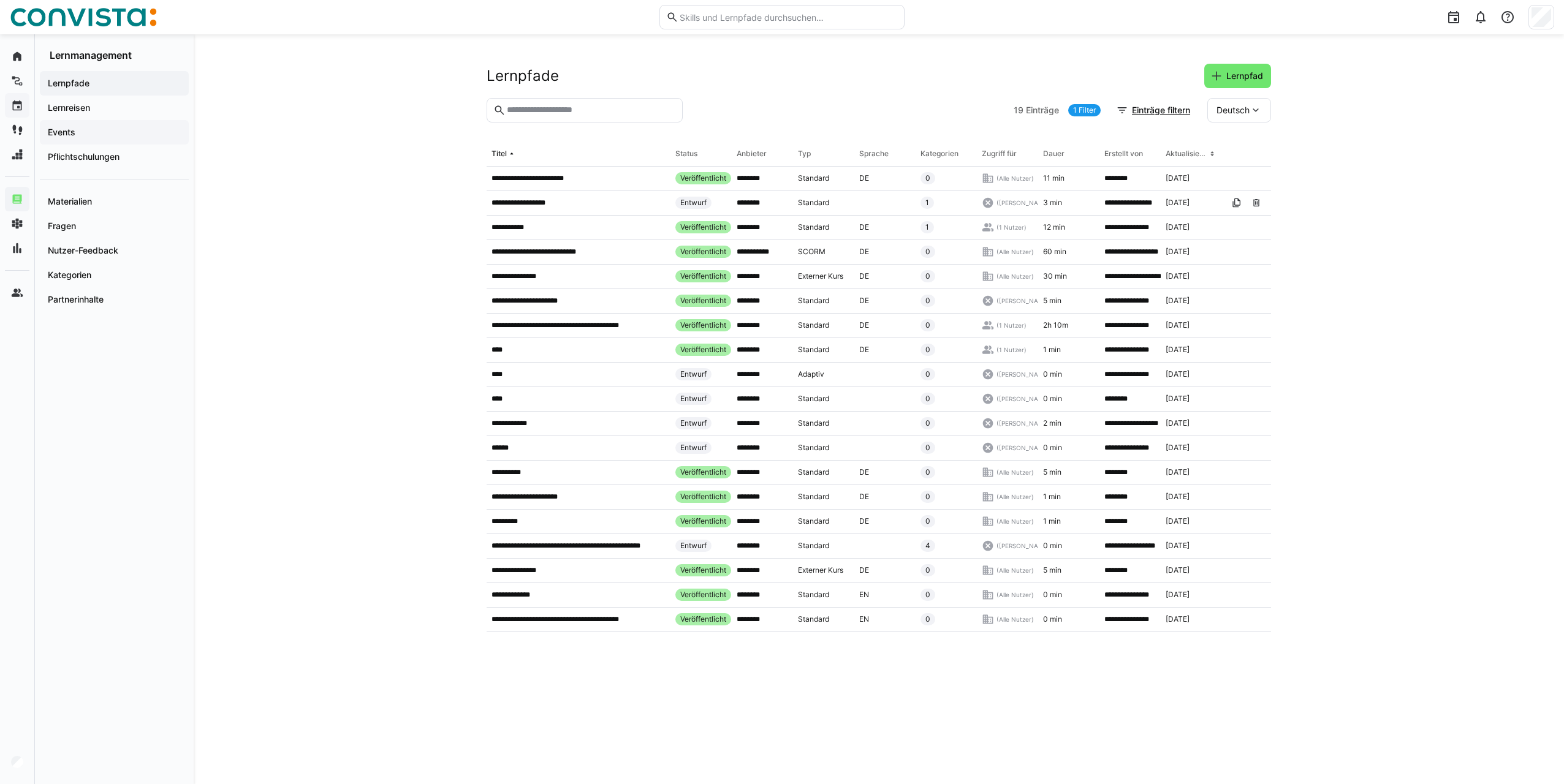
click at [84, 135] on span "Events" at bounding box center [114, 132] width 137 height 12
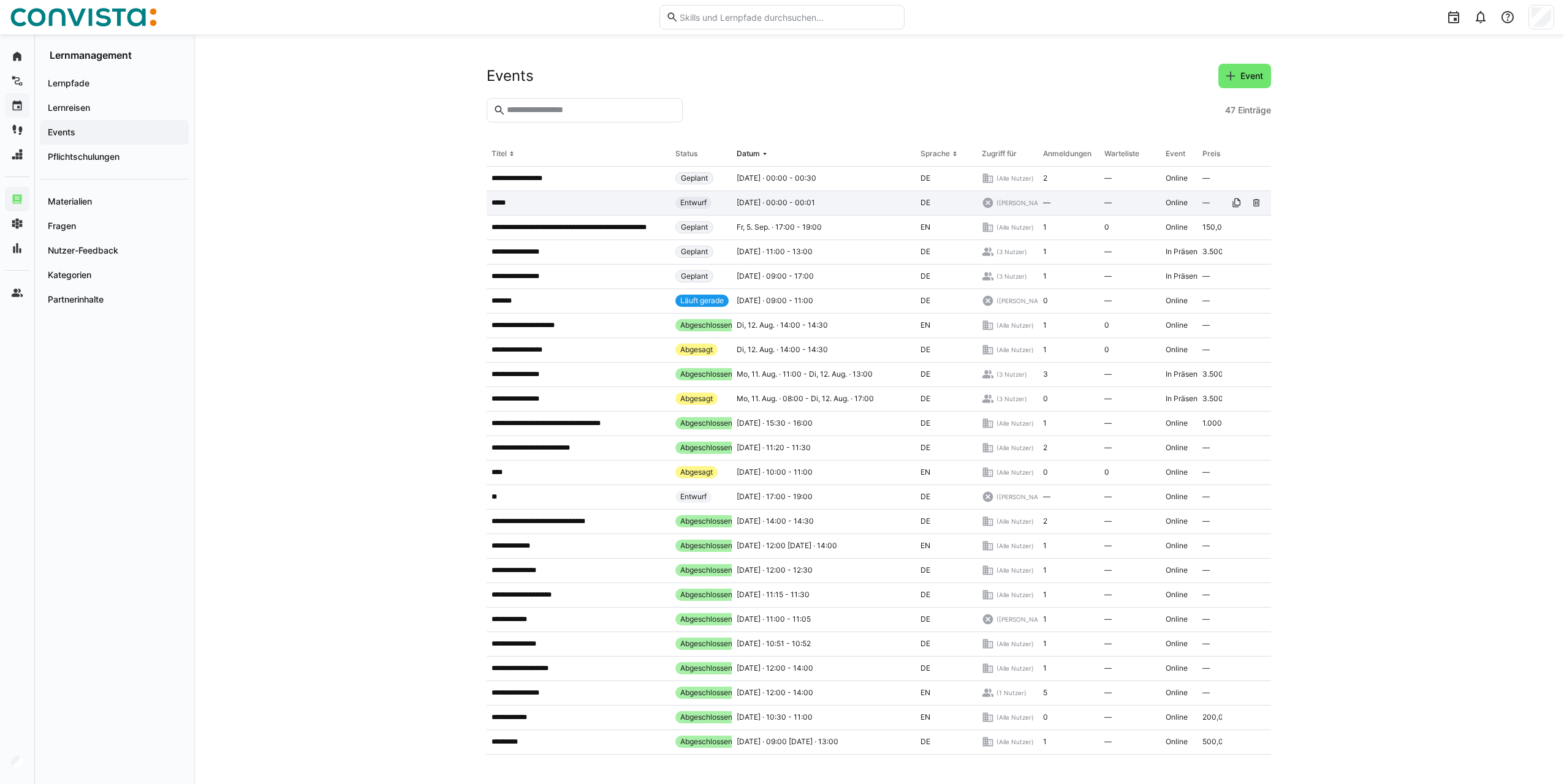
click at [562, 203] on app-table-first-column "*****" at bounding box center [578, 203] width 174 height 10
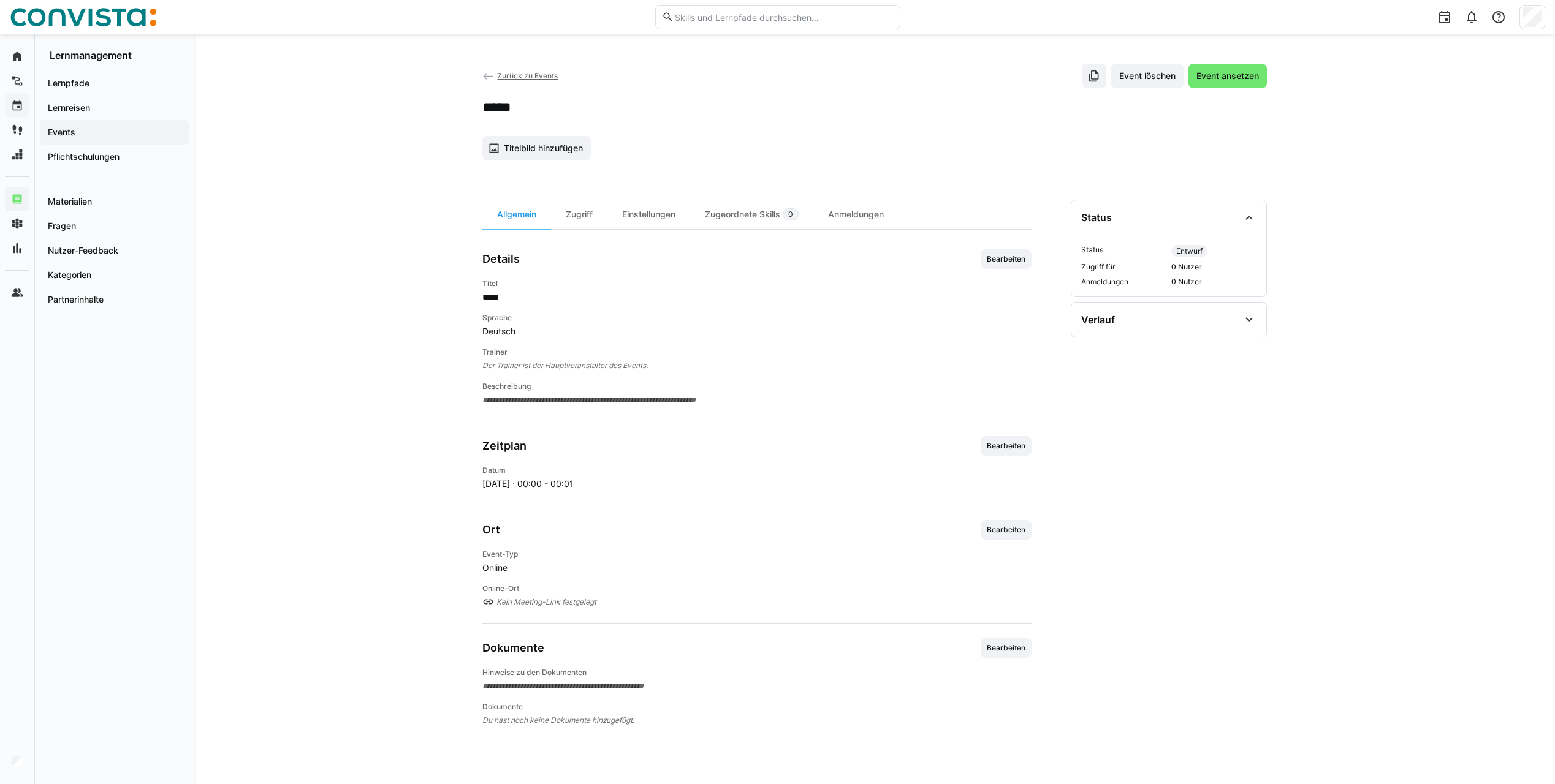
click at [499, 78] on span "Zurück zu Events" at bounding box center [528, 75] width 61 height 9
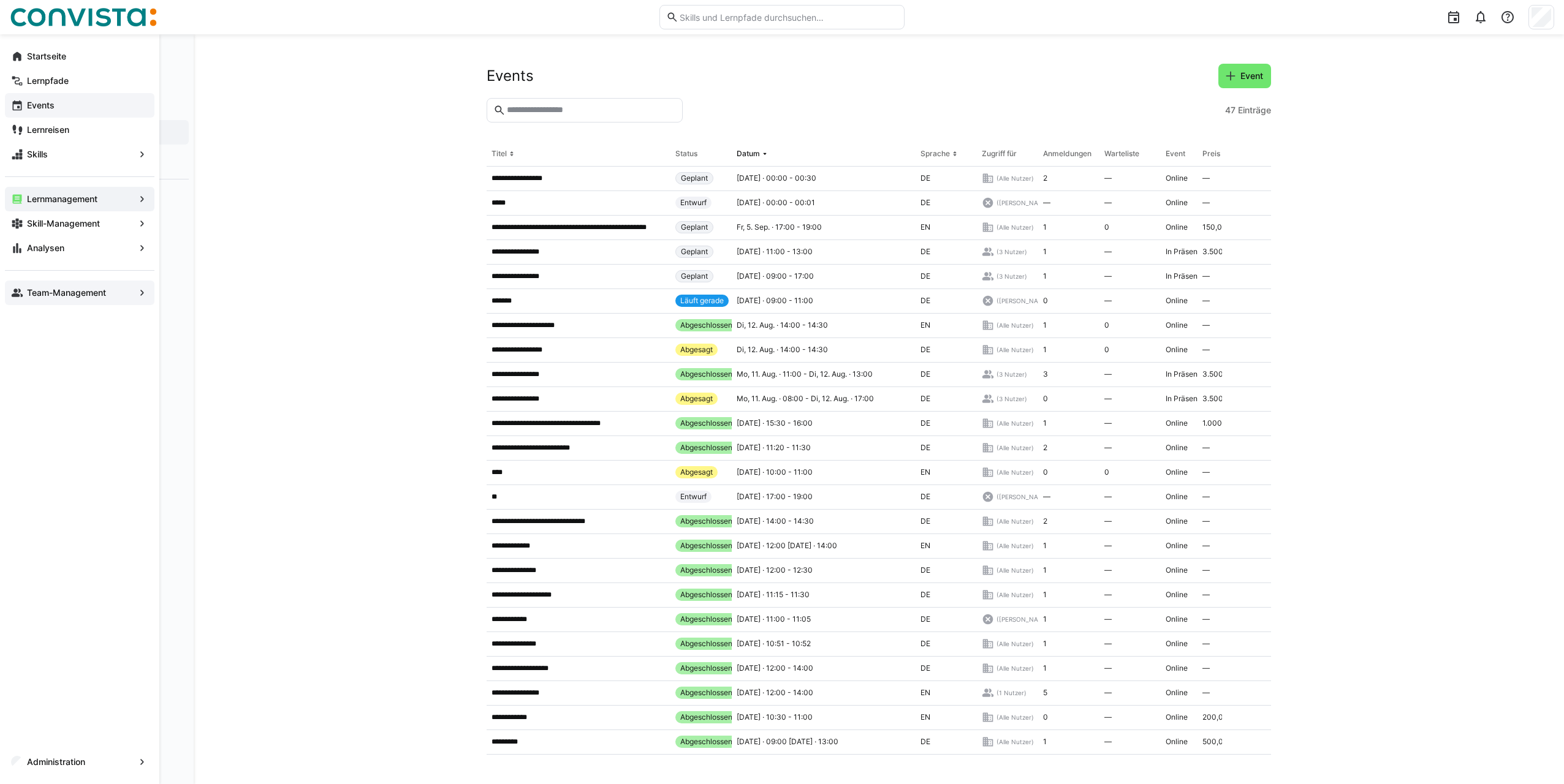
click at [0, 0] on app-navigation-label "Team-Management" at bounding box center [0, 0] width 0 height 0
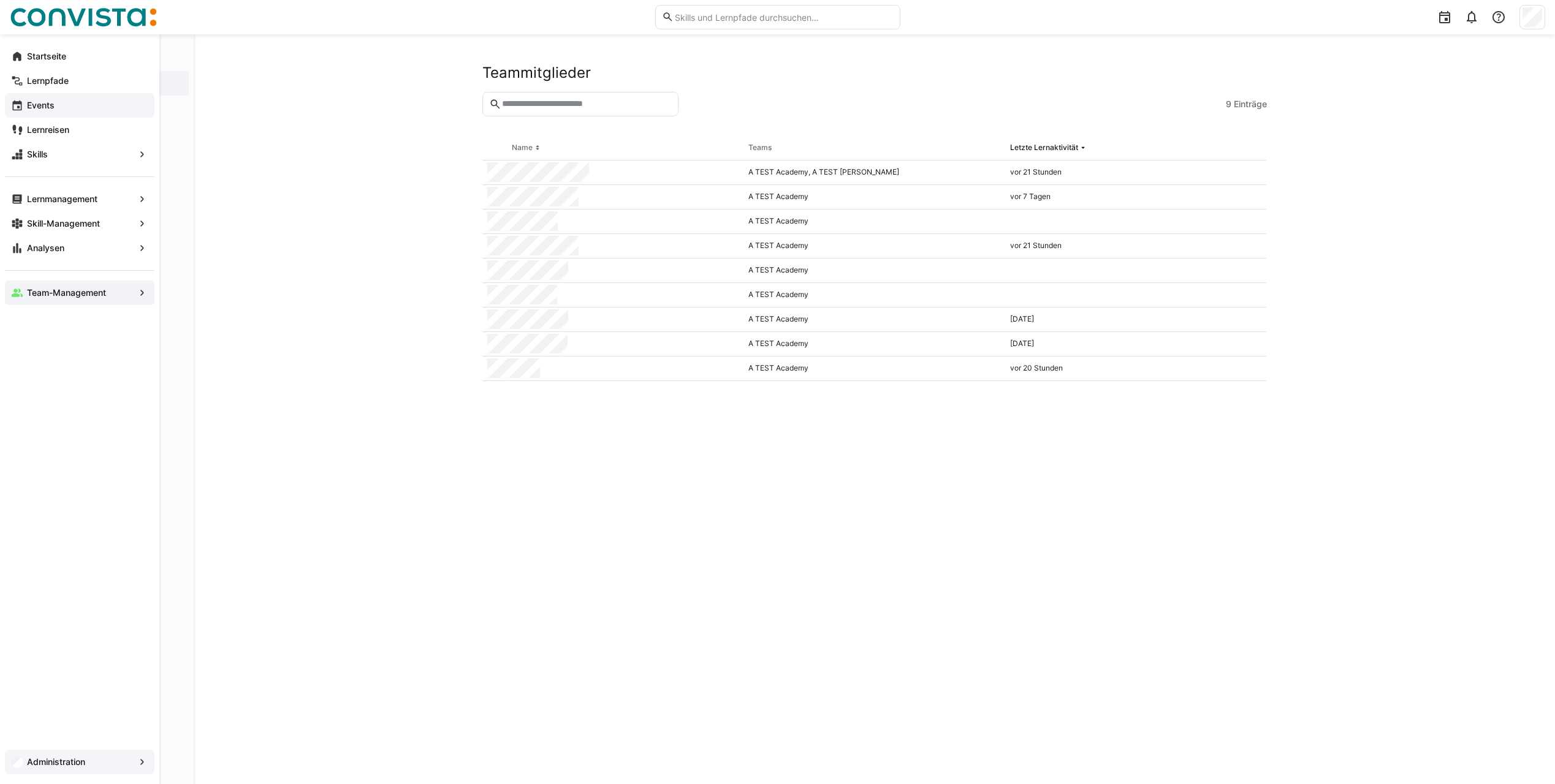
click at [67, 563] on span "Administration" at bounding box center [80, 762] width 109 height 12
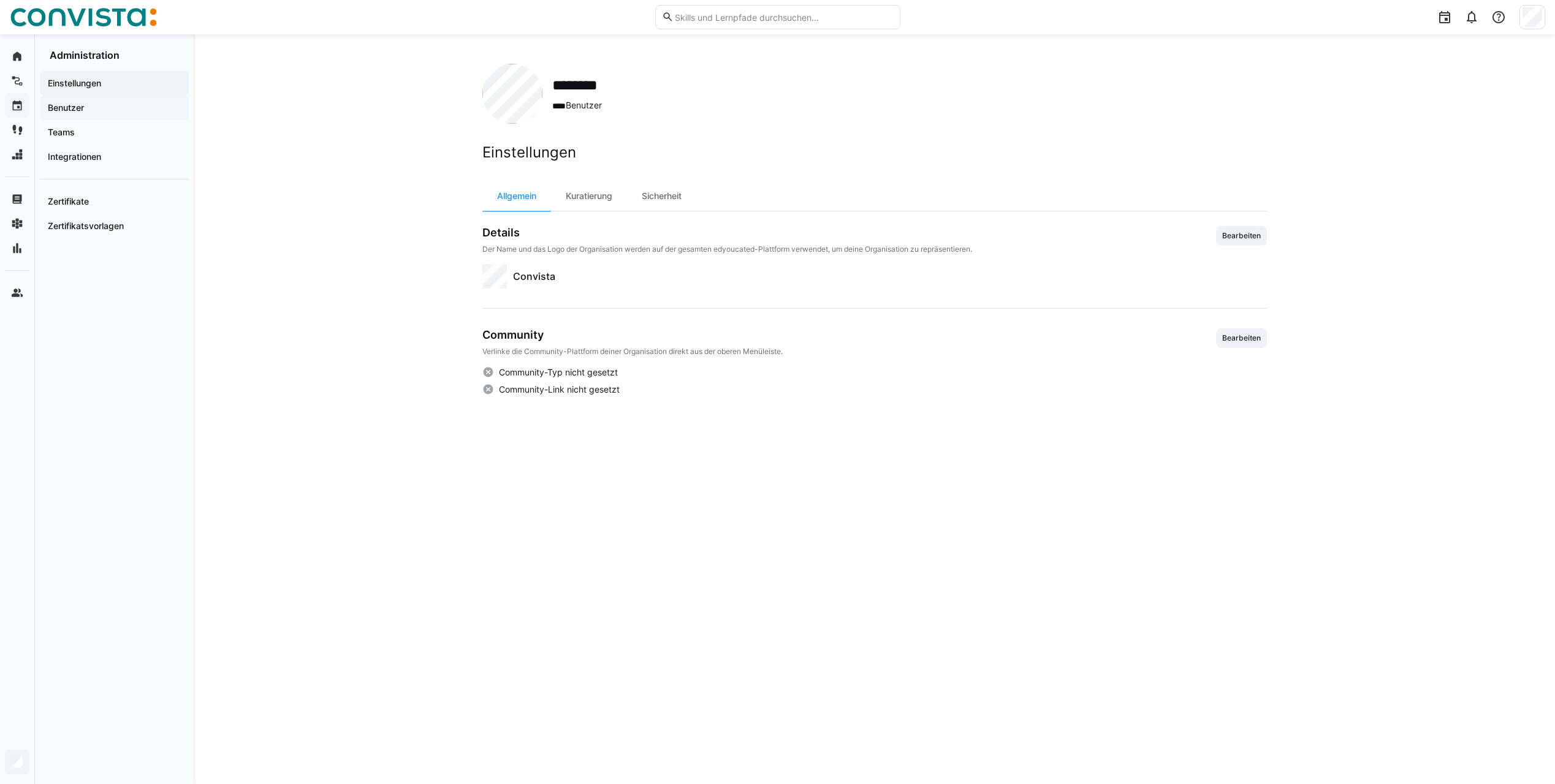
click at [94, 109] on span "Benutzer" at bounding box center [114, 107] width 137 height 12
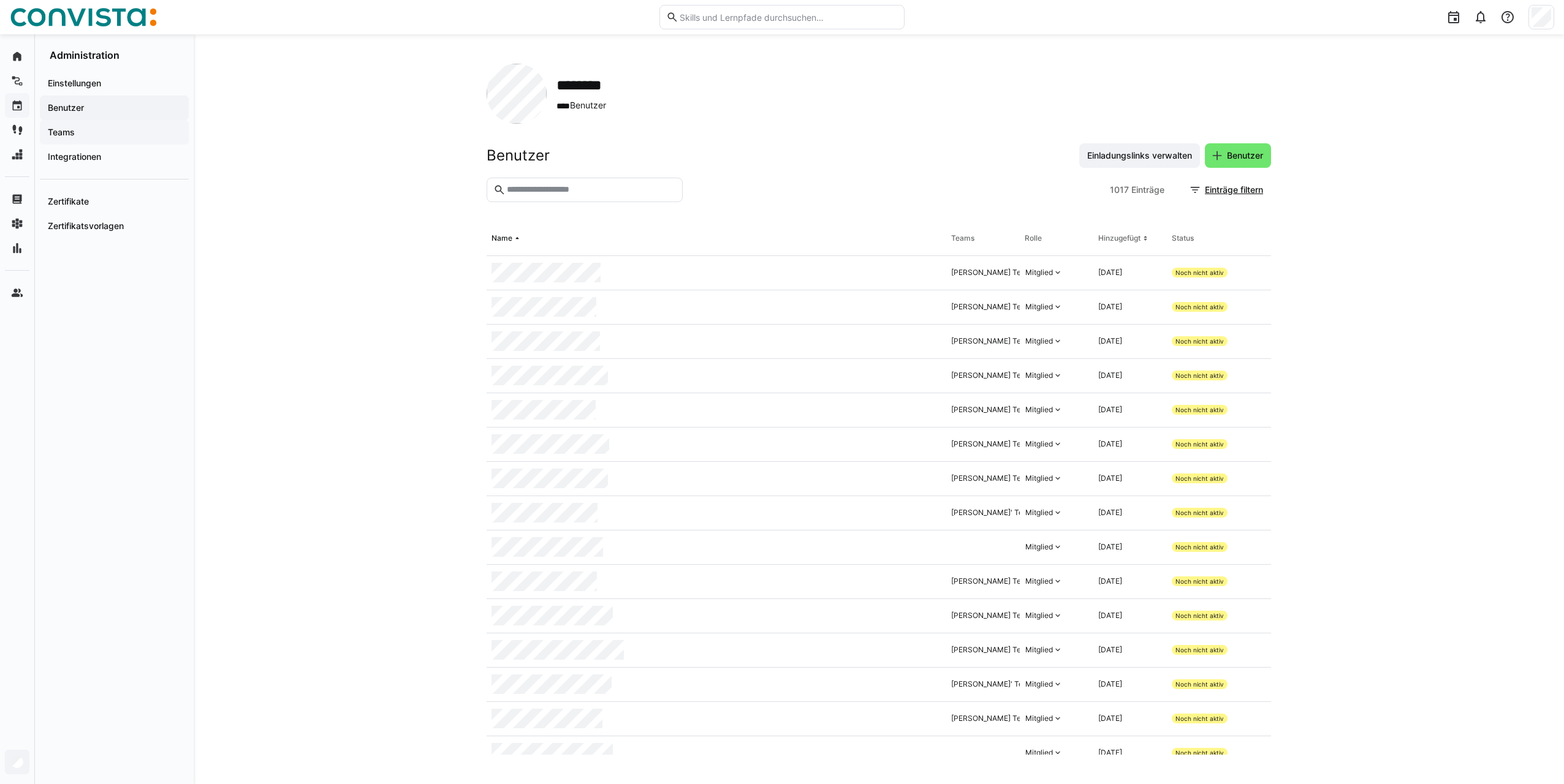
click at [99, 131] on span "Teams" at bounding box center [114, 132] width 137 height 12
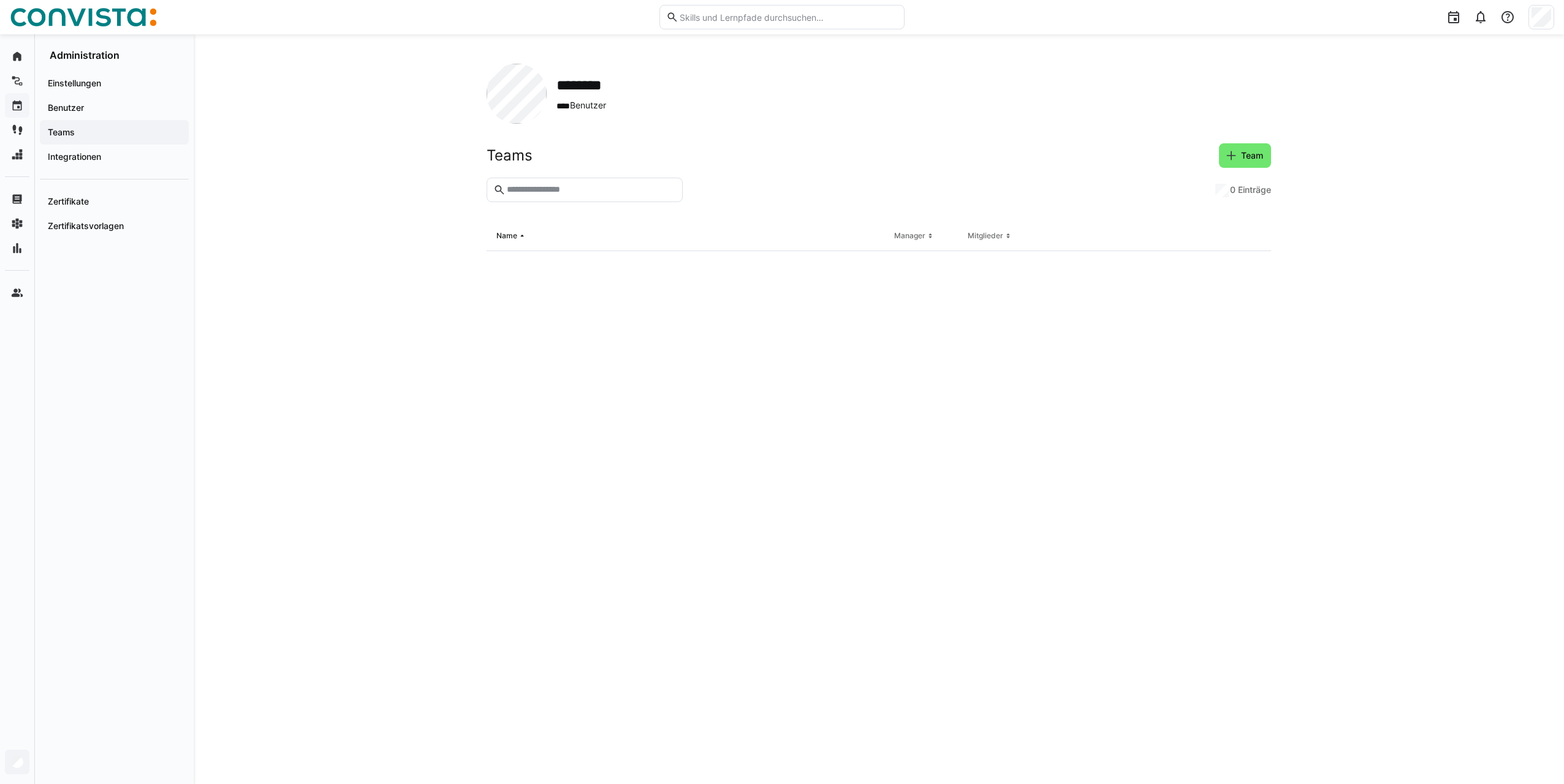
click at [78, 138] on span "Teams" at bounding box center [114, 132] width 137 height 12
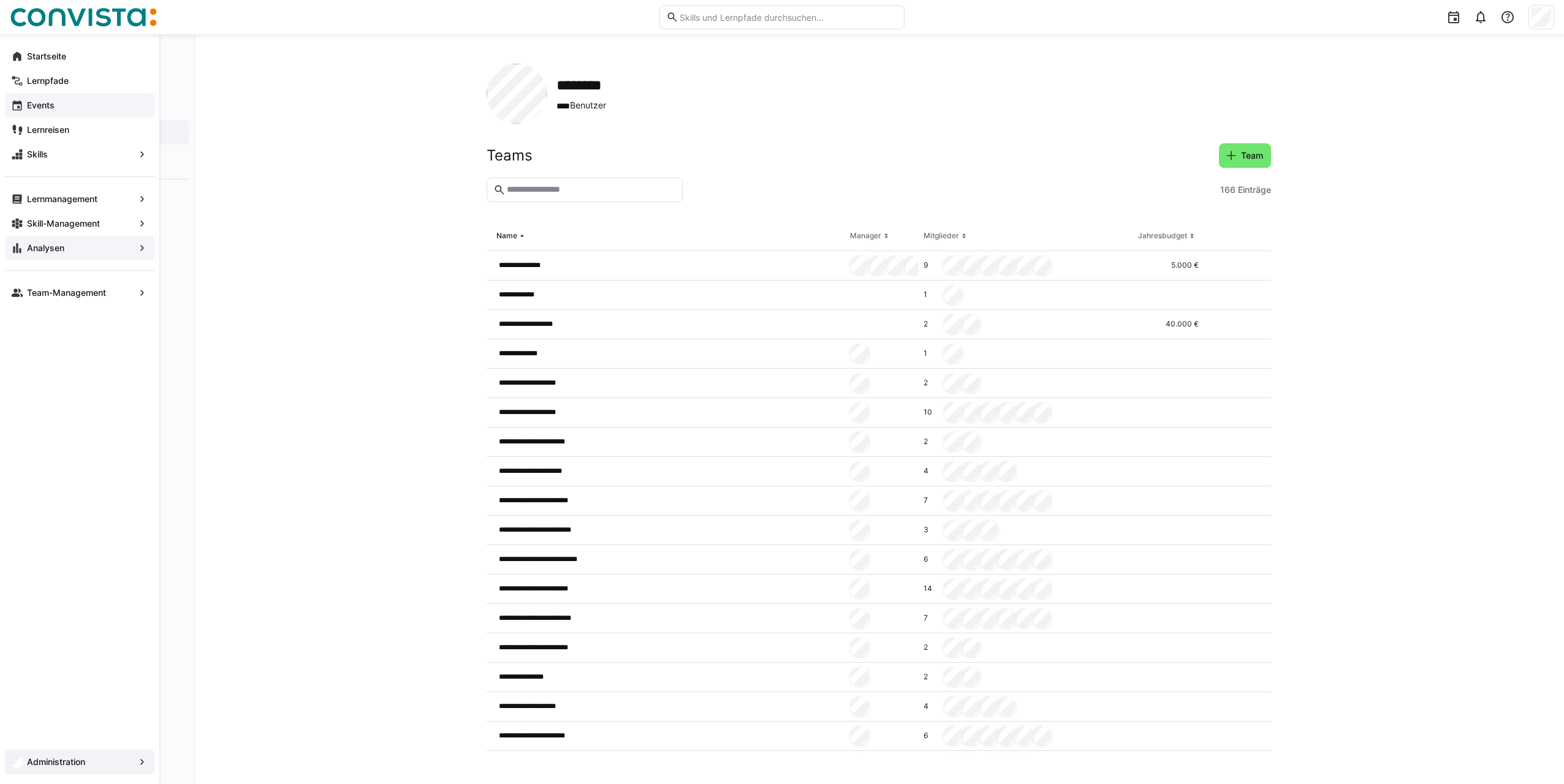
click at [42, 240] on div "Analysen" at bounding box center [80, 249] width 149 height 25
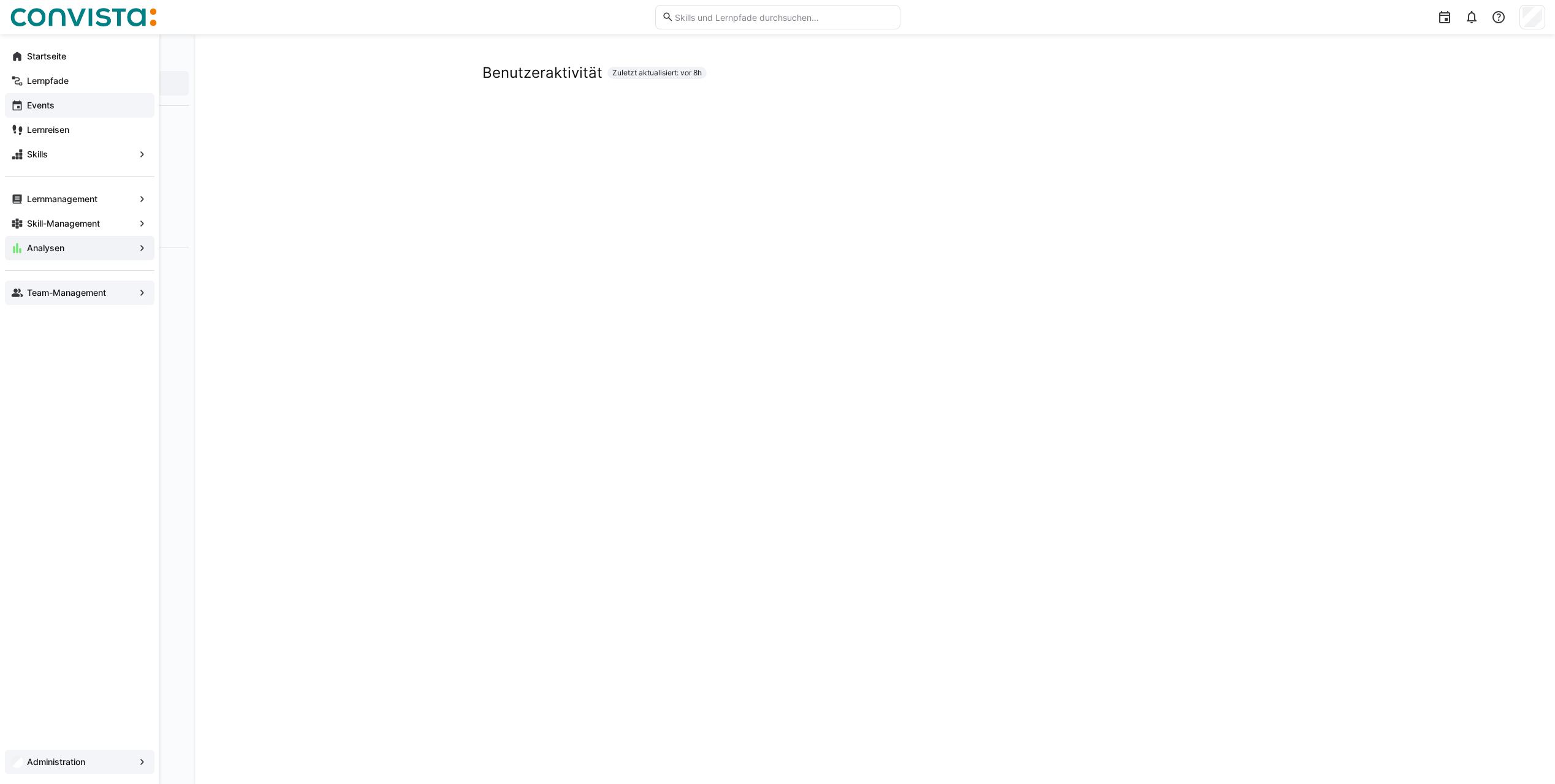
click at [0, 0] on app-navigation-label "Team-Management" at bounding box center [0, 0] width 0 height 0
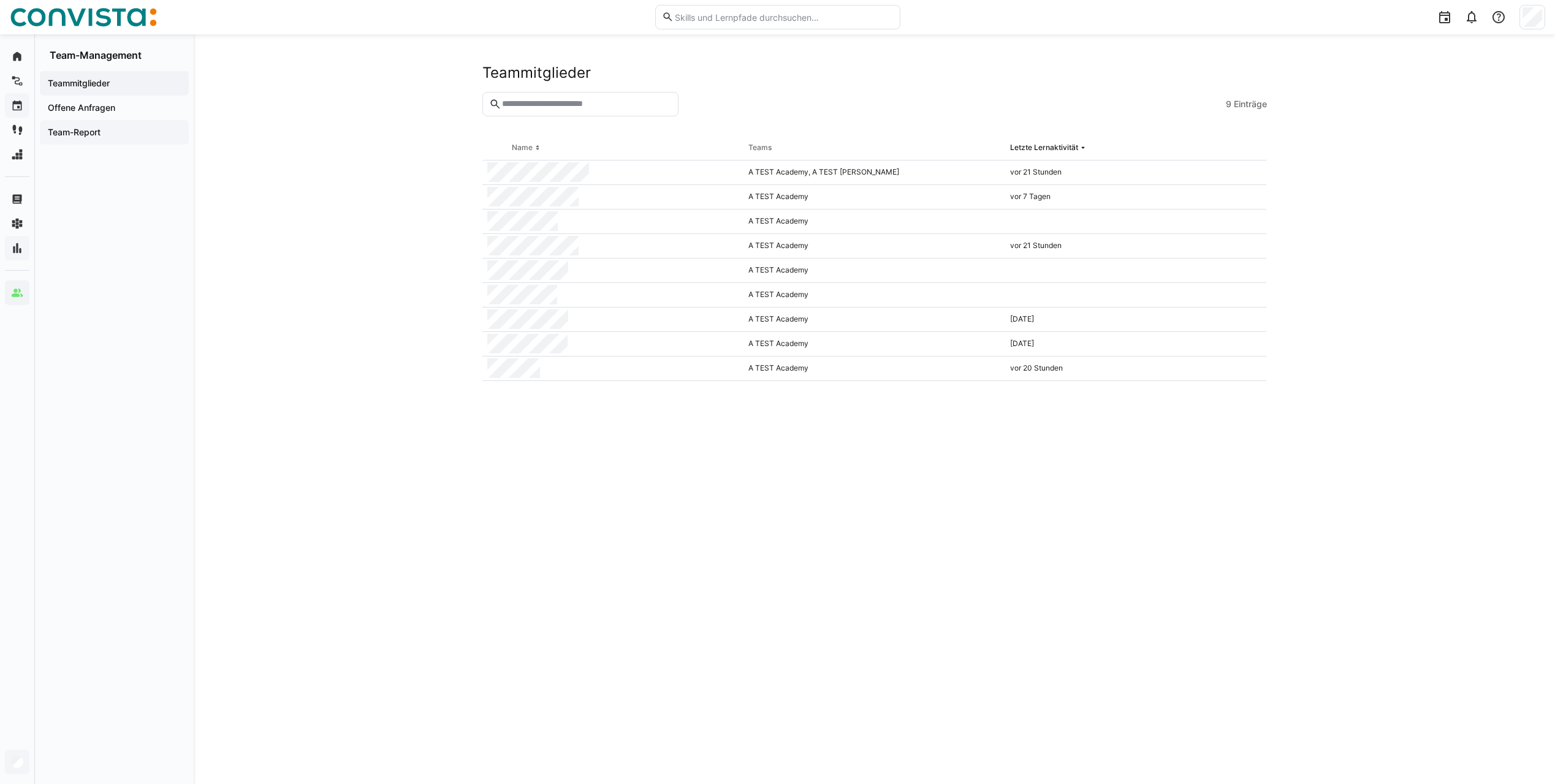
click at [120, 139] on div "Team-Report" at bounding box center [114, 133] width 149 height 25
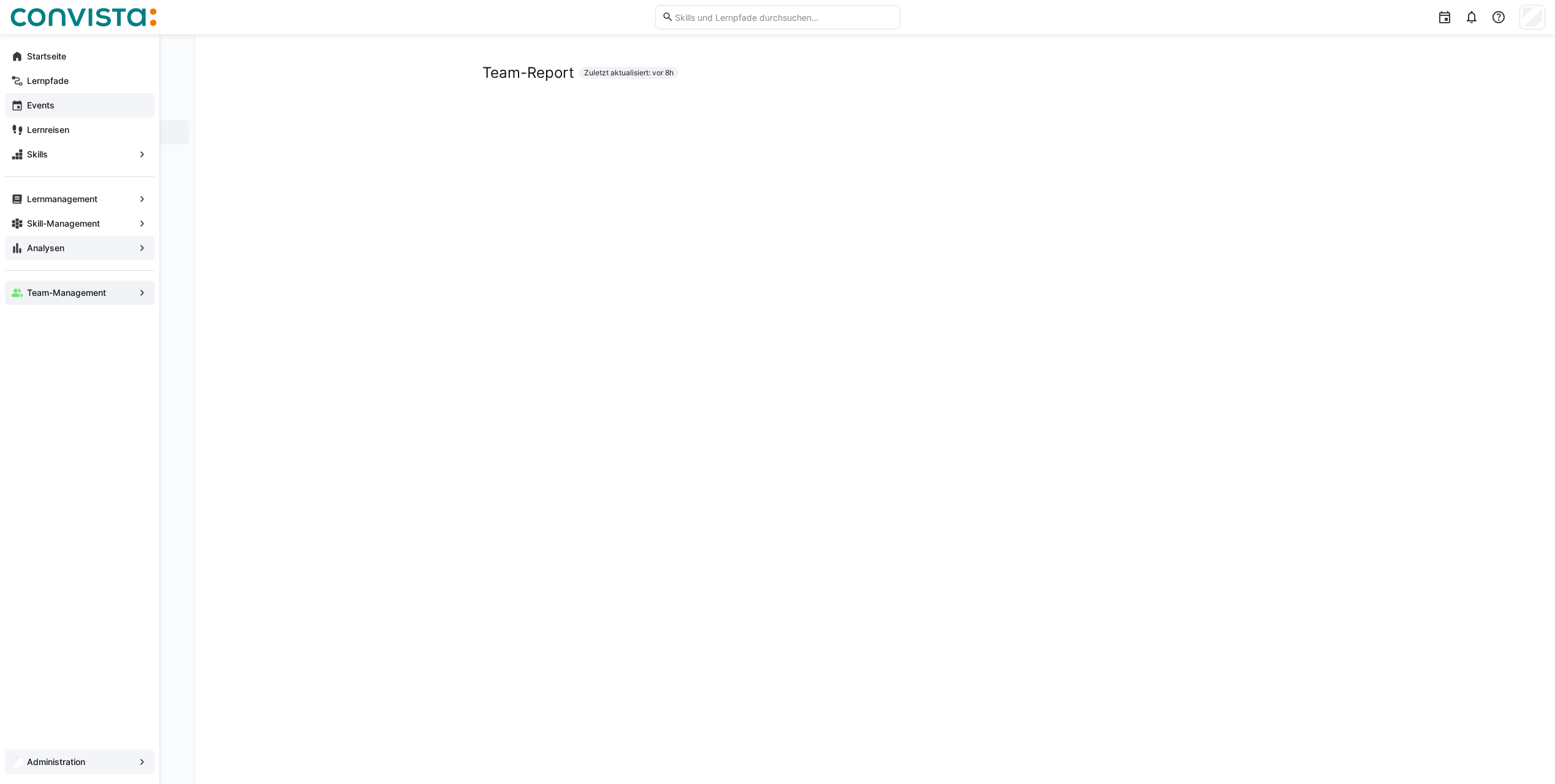
click at [0, 0] on app-navigation-label "Analysen" at bounding box center [0, 0] width 0 height 0
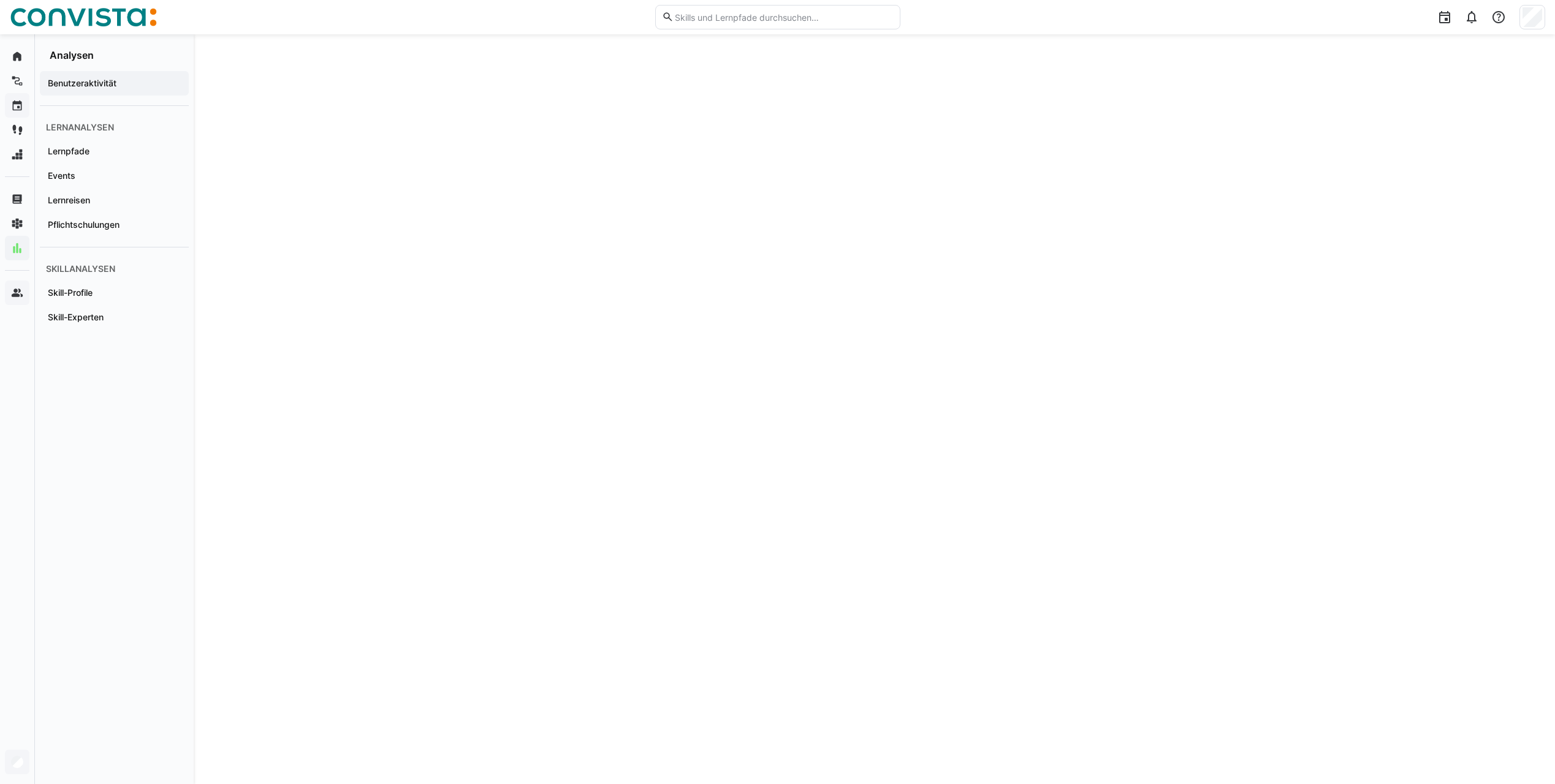
scroll to position [1390, 0]
click at [1172, 17] on eds-icon at bounding box center [1498, 17] width 14 height 14
click at [1172, 48] on div "Hilfecenter besuchen" at bounding box center [1440, 49] width 86 height 12
